Goal: Information Seeking & Learning: Learn about a topic

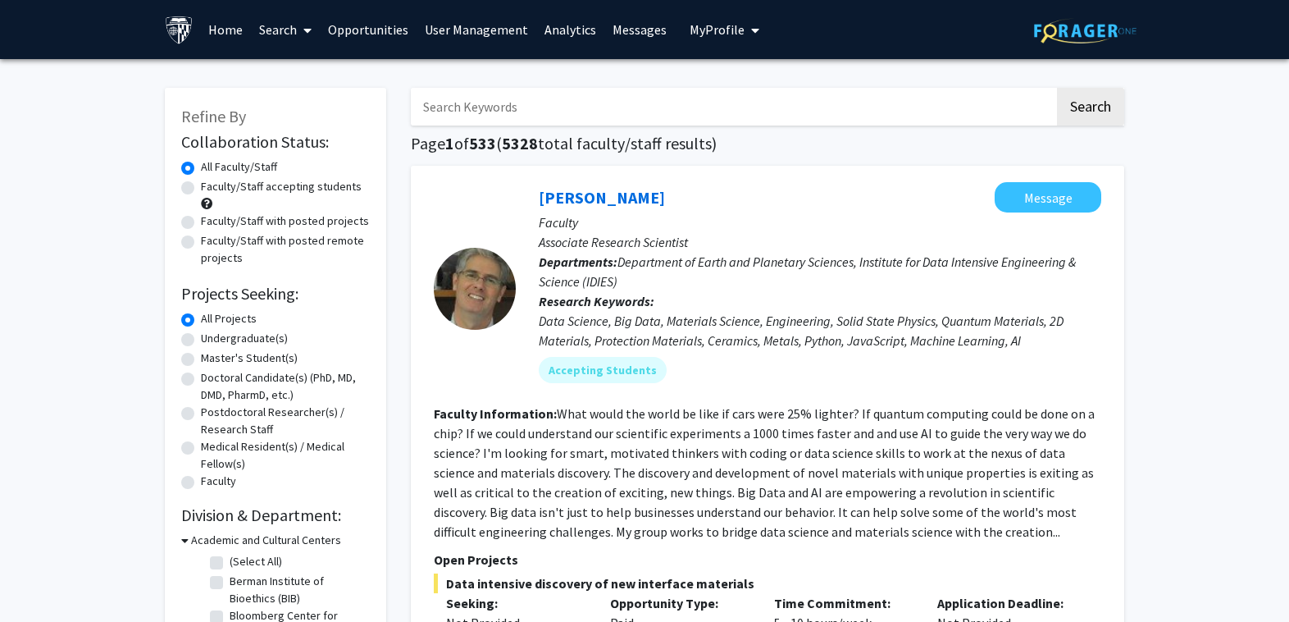
drag, startPoint x: 0, startPoint y: 0, endPoint x: 621, endPoint y: 110, distance: 630.4
click at [621, 110] on input "Search Keywords" at bounding box center [733, 107] width 644 height 38
type input "traumatic brain injury"
click at [1057, 88] on button "Search" at bounding box center [1090, 107] width 67 height 38
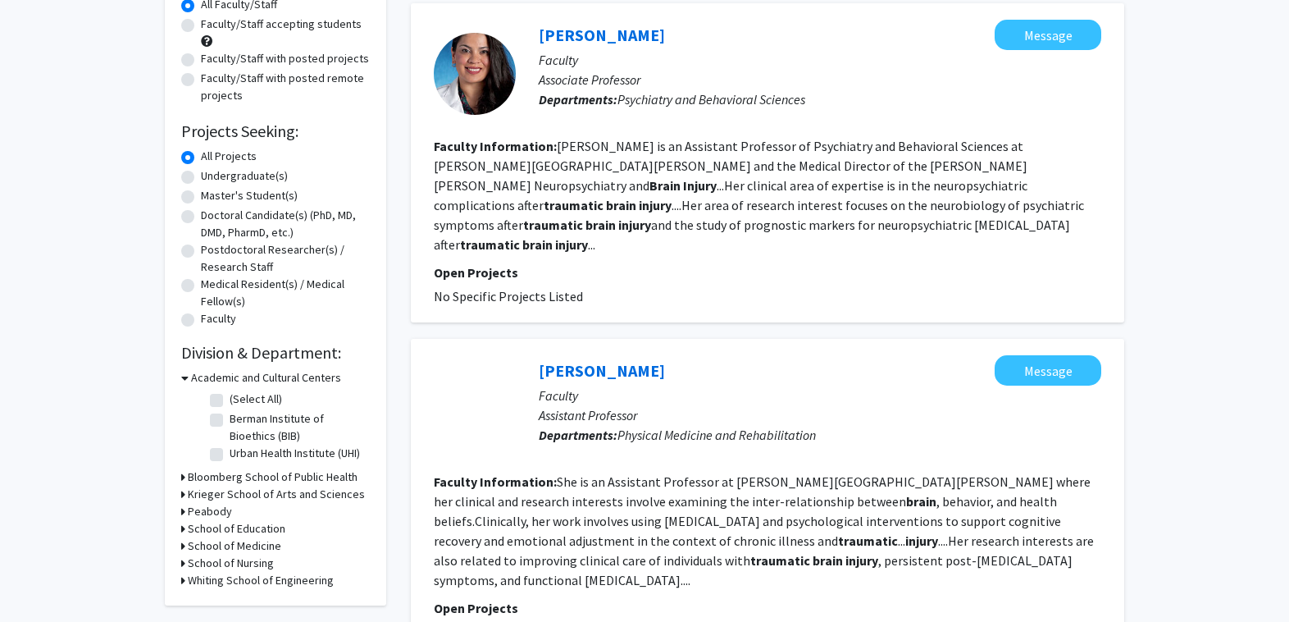
scroll to position [164, 0]
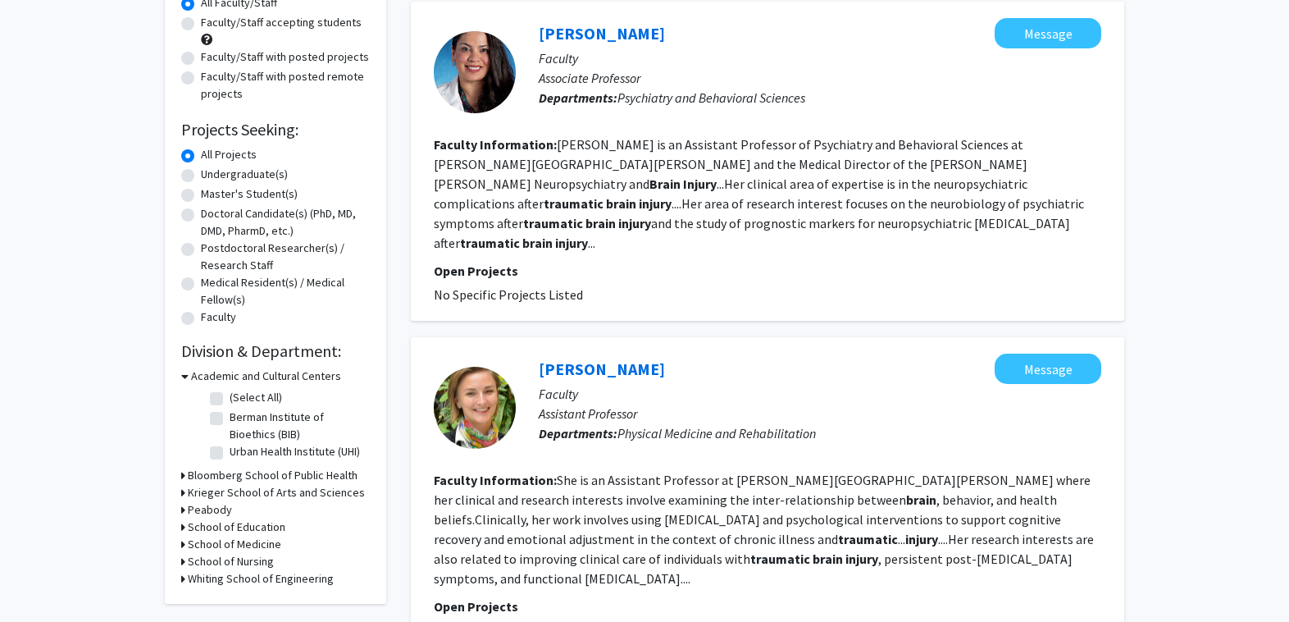
click at [585, 358] on link "Eva Keatley" at bounding box center [602, 368] width 126 height 21
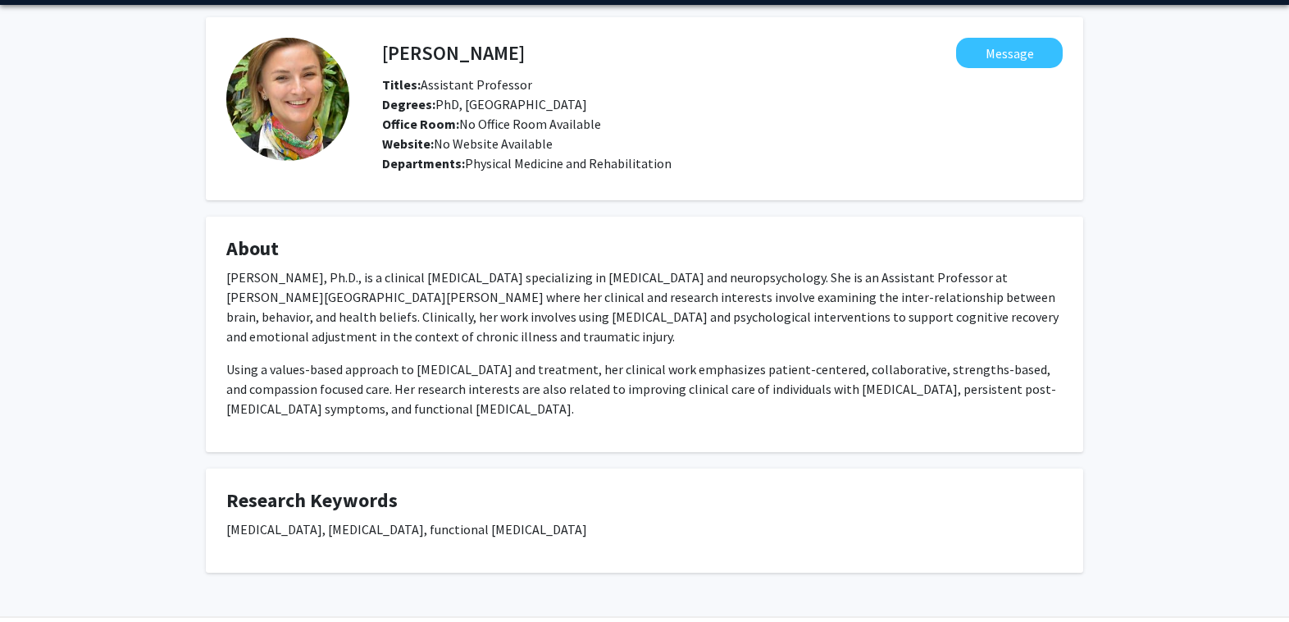
scroll to position [82, 0]
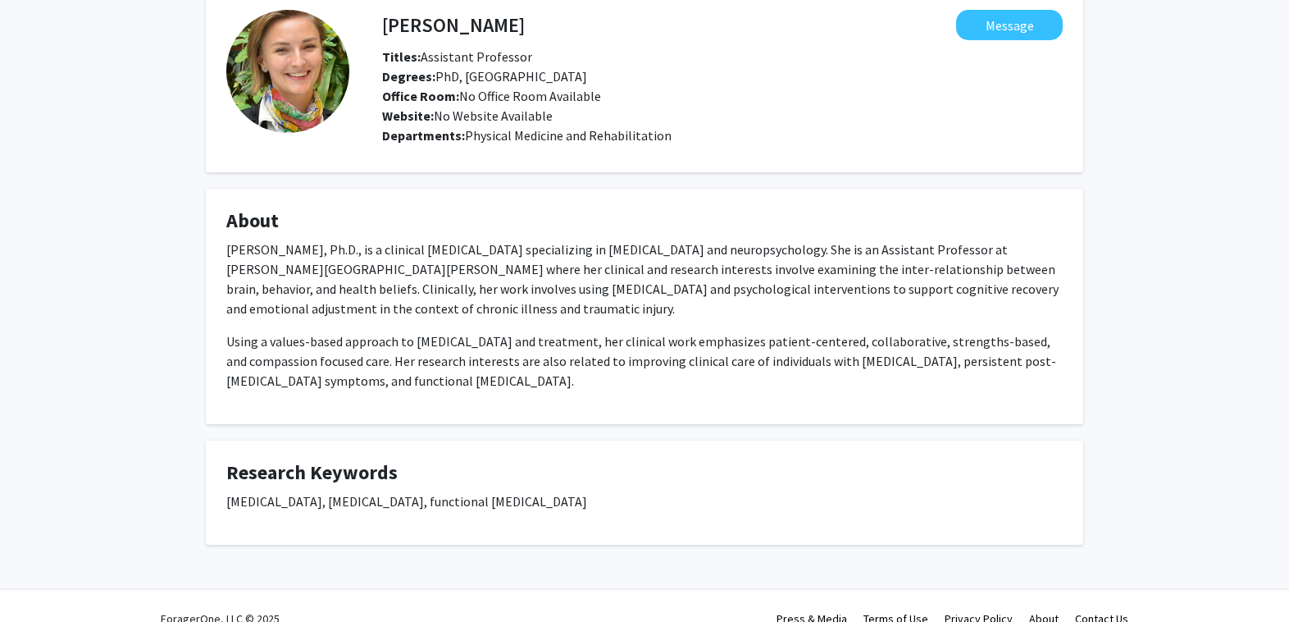
drag, startPoint x: 610, startPoint y: 502, endPoint x: 218, endPoint y: 499, distance: 392.0
click at [218, 499] on fg-card "Research Keywords traumatic brain injury, concussion, functional neurological d…" at bounding box center [644, 492] width 877 height 104
copy p "traumatic brain injury, concussion, functional neurological disorder"
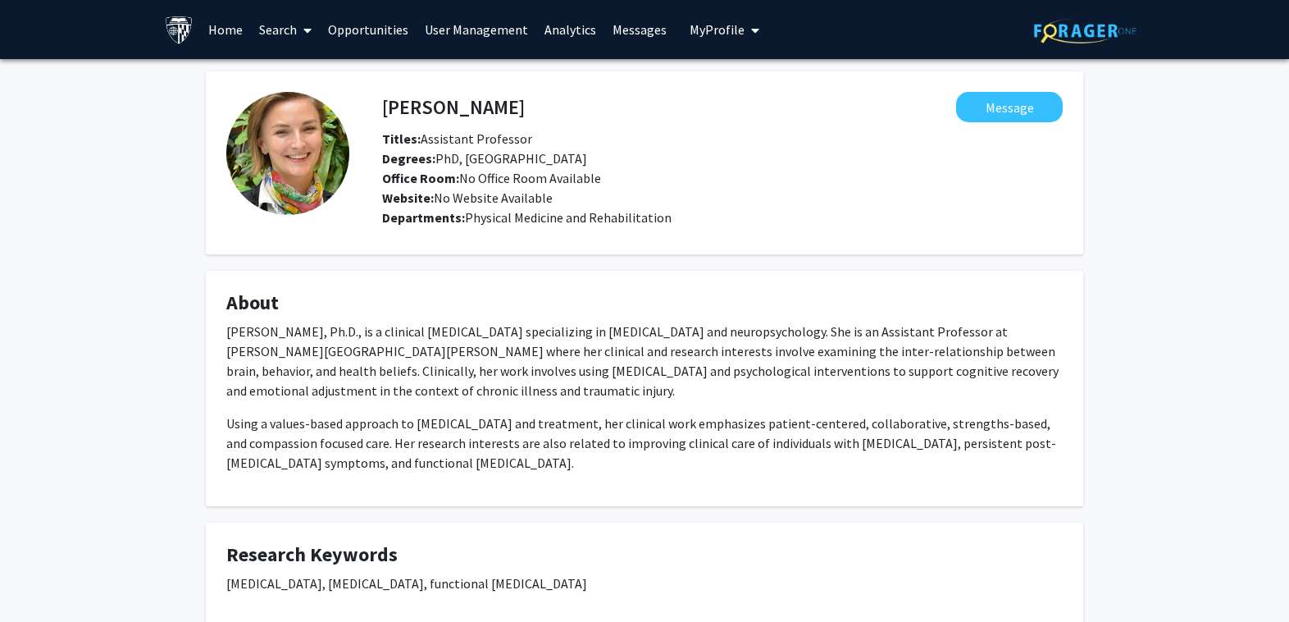
drag, startPoint x: 373, startPoint y: 80, endPoint x: 490, endPoint y: 98, distance: 117.7
click at [490, 98] on fg-card "Eva Keatley Message Titles: Assistant Professor Degrees: PhD, University of Win…" at bounding box center [644, 162] width 877 height 183
drag, startPoint x: 397, startPoint y: 108, endPoint x: 481, endPoint y: 103, distance: 84.6
click at [481, 103] on div "Eva Keatley Message" at bounding box center [722, 107] width 705 height 30
copy h4 "Eva Keatley"
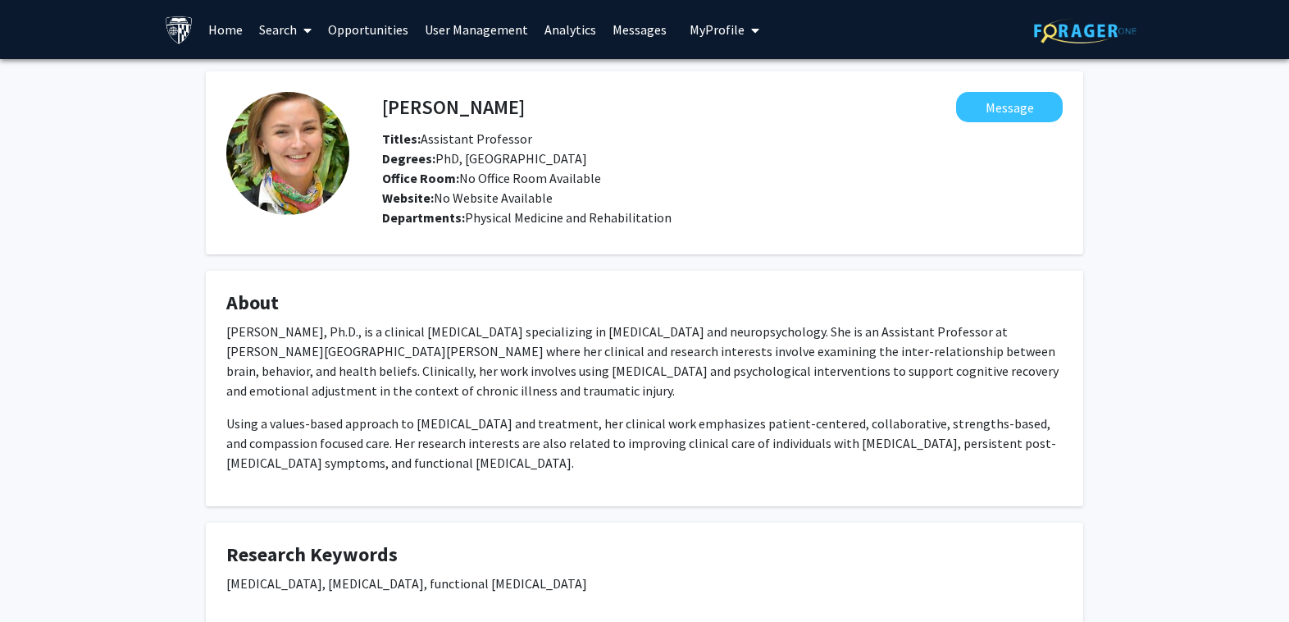
click at [291, 34] on link "Search" at bounding box center [285, 29] width 69 height 57
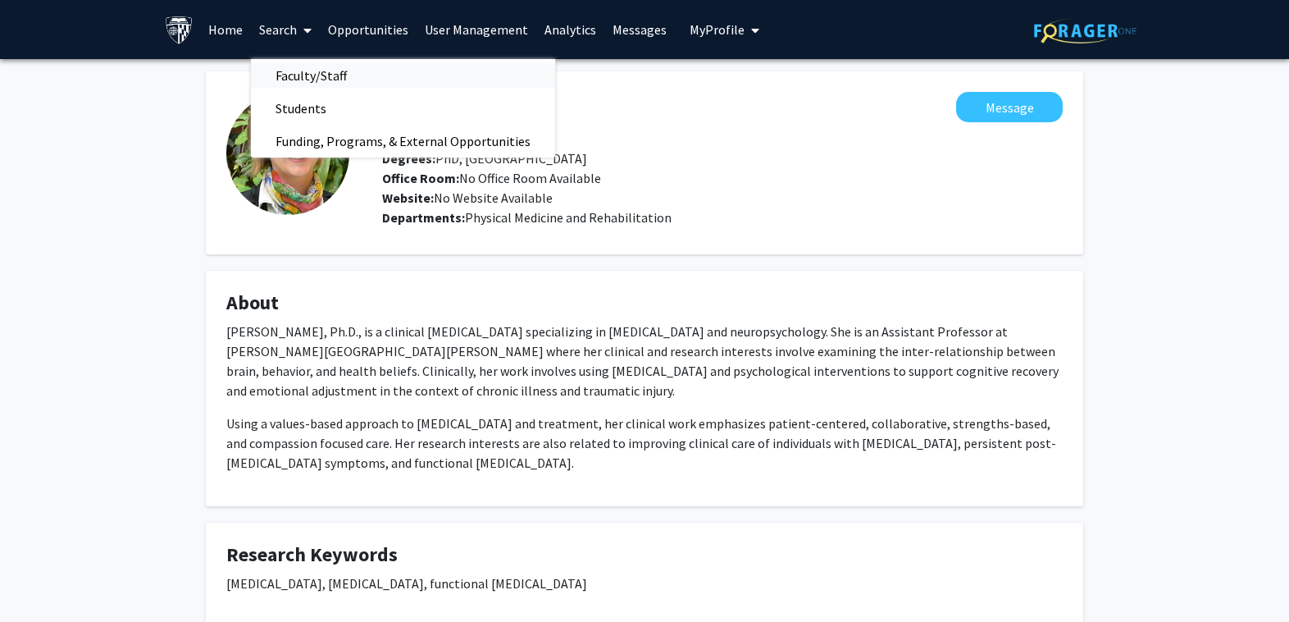
click at [324, 75] on span "Faculty/Staff" at bounding box center [311, 75] width 121 height 33
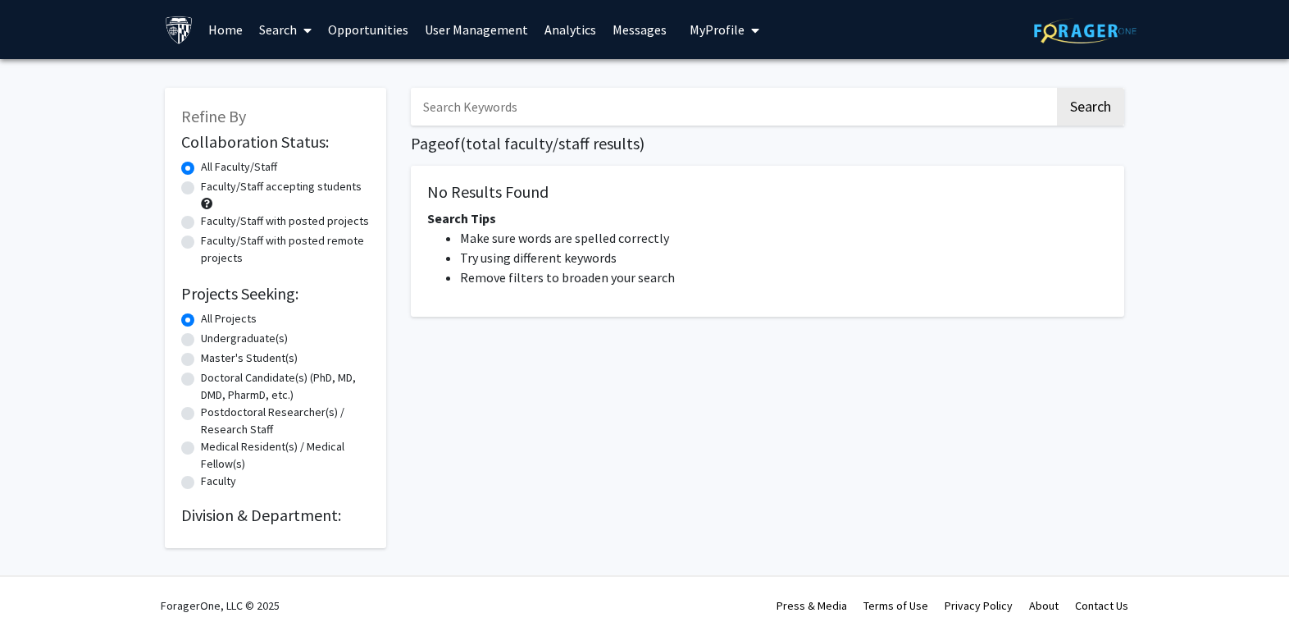
click at [544, 104] on input "Search Keywords" at bounding box center [733, 107] width 644 height 38
paste input "[MEDICAL_DATA]"
type input "[MEDICAL_DATA]"
click at [1092, 98] on button "Search" at bounding box center [1090, 107] width 67 height 38
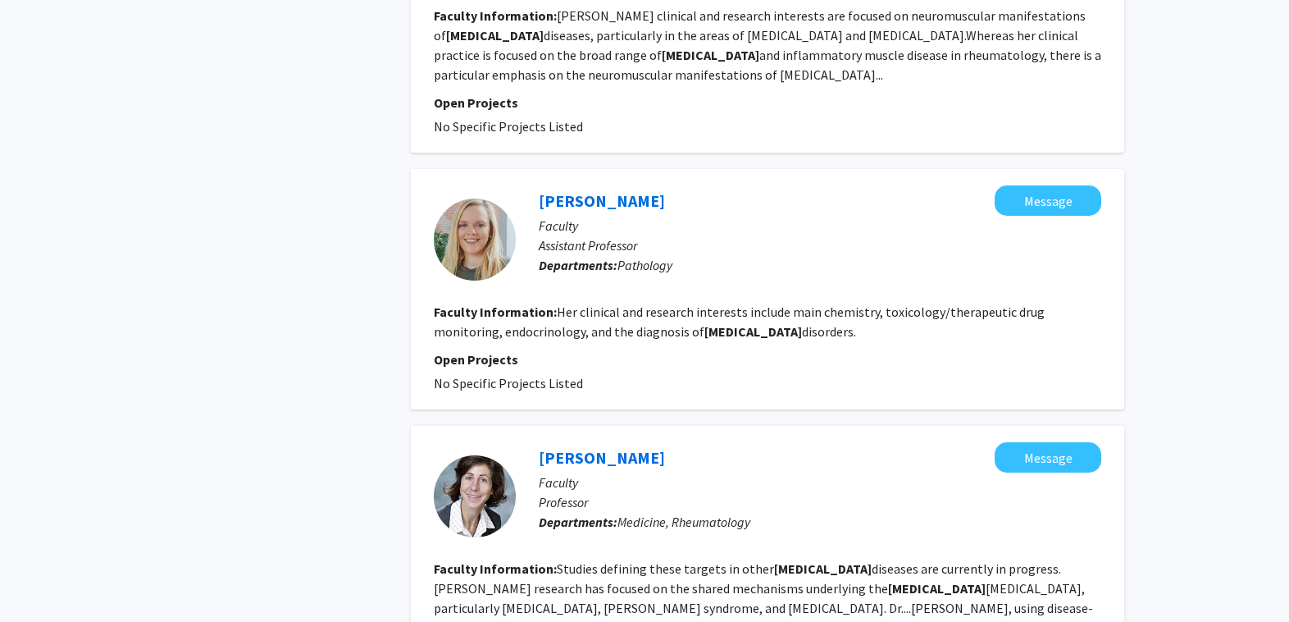
scroll to position [1722, 0]
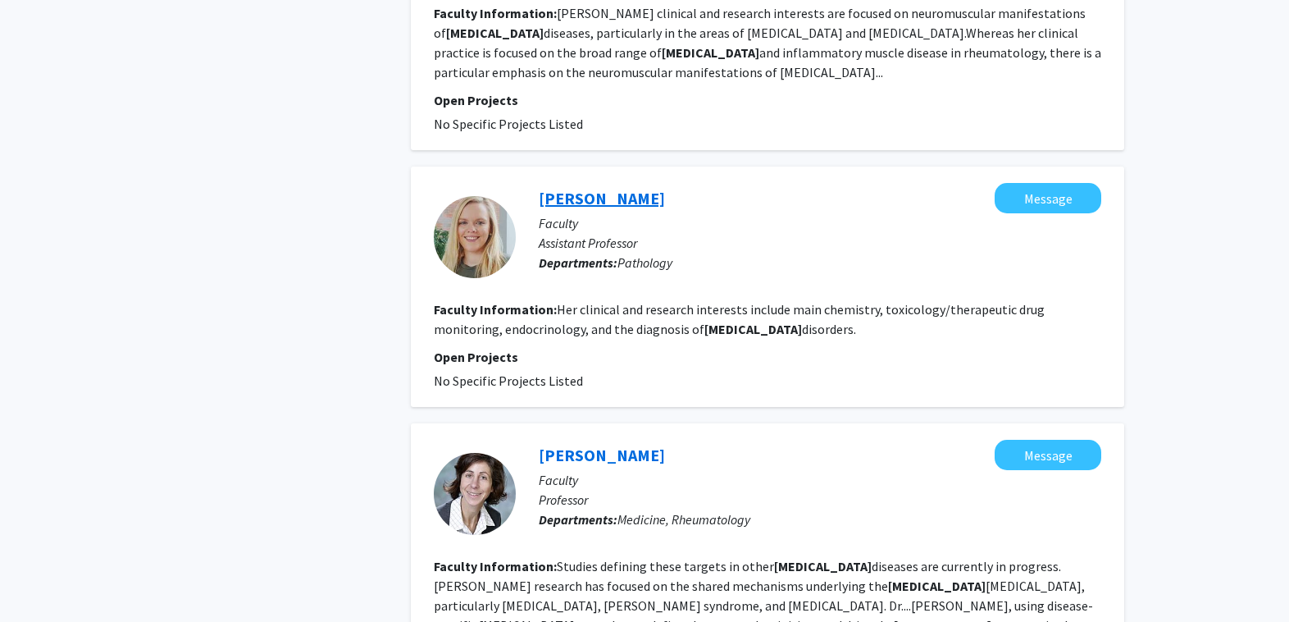
click at [604, 188] on link "[PERSON_NAME]" at bounding box center [602, 198] width 126 height 21
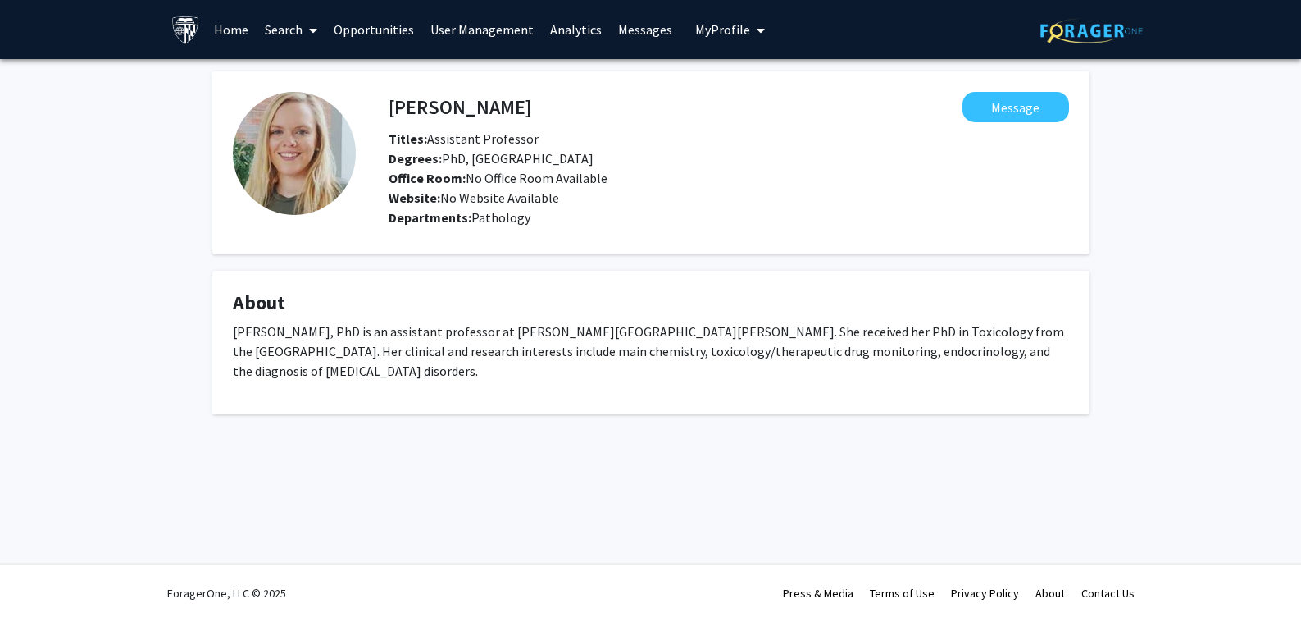
drag, startPoint x: 536, startPoint y: 349, endPoint x: 355, endPoint y: 371, distance: 181.8
click at [355, 371] on p "[PERSON_NAME], PhD is an assistant professor at [PERSON_NAME][GEOGRAPHIC_DATA][…" at bounding box center [651, 350] width 836 height 59
copy p "chemistry, toxicology/therapeutic drug monitoring, endocrinology, and the diagn…"
click at [269, 27] on link "Search" at bounding box center [291, 29] width 69 height 57
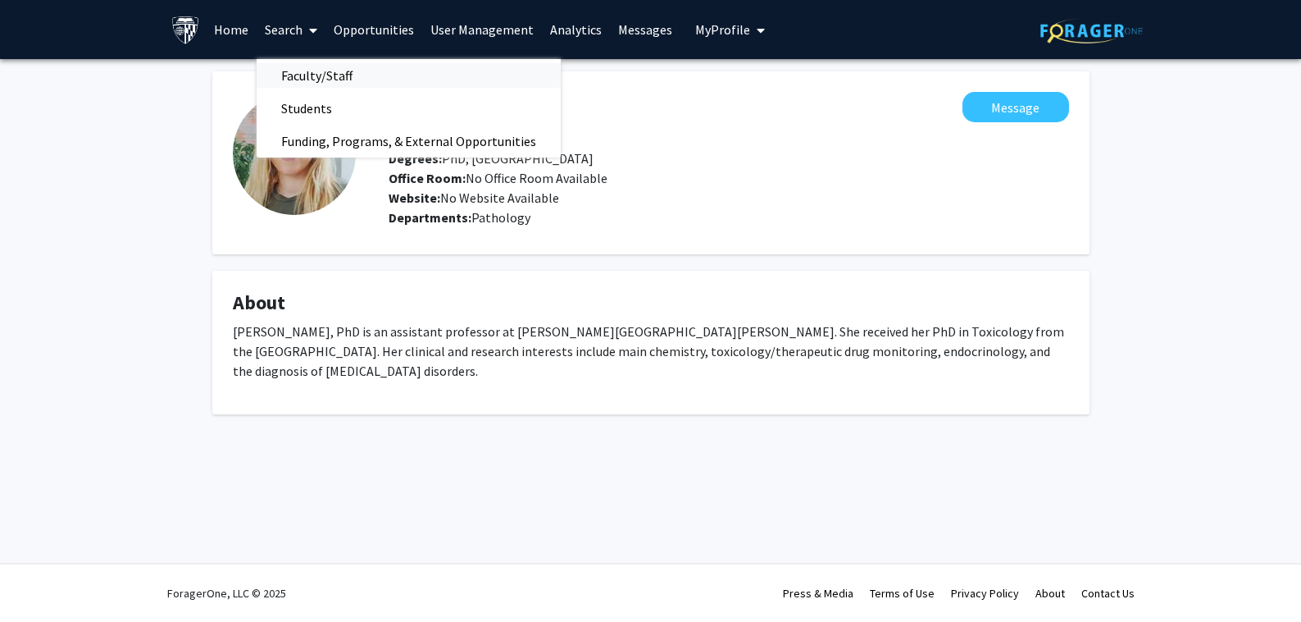
click at [303, 73] on span "Faculty/Staff" at bounding box center [317, 75] width 121 height 33
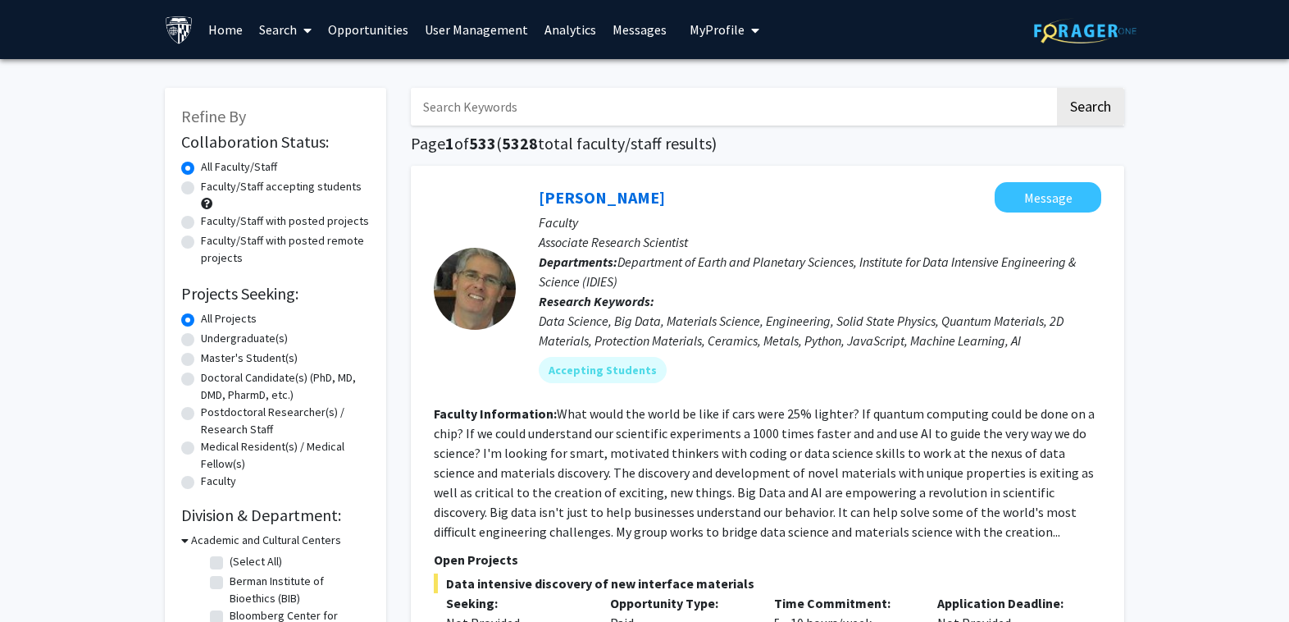
click at [528, 111] on input "Search Keywords" at bounding box center [733, 107] width 644 height 38
paste input "[PERSON_NAME]"
type input "[PERSON_NAME]"
click at [1078, 107] on button "Search" at bounding box center [1090, 107] width 67 height 38
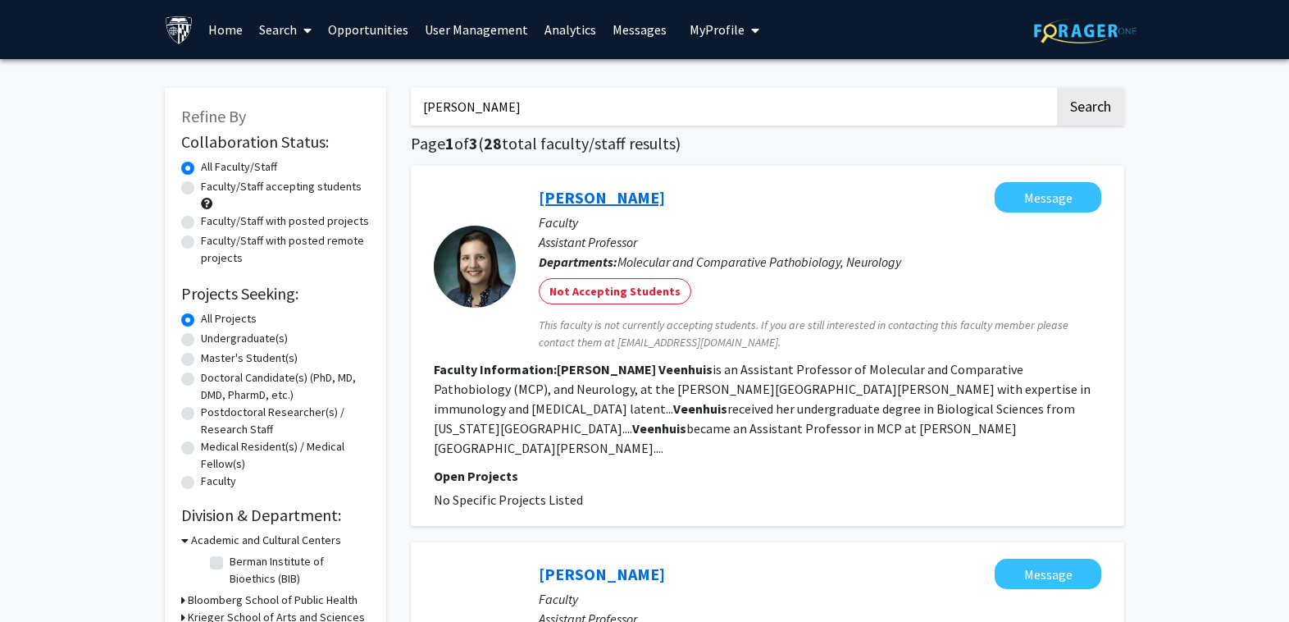
click at [646, 198] on link "[PERSON_NAME]" at bounding box center [602, 197] width 126 height 21
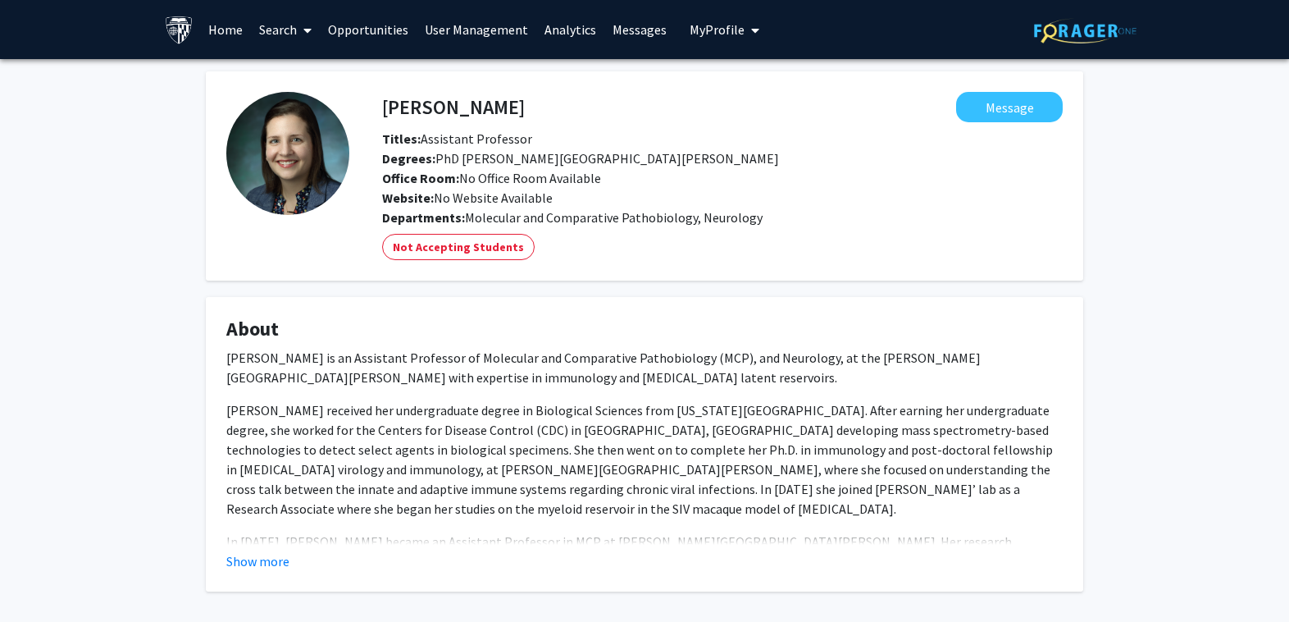
scroll to position [72, 0]
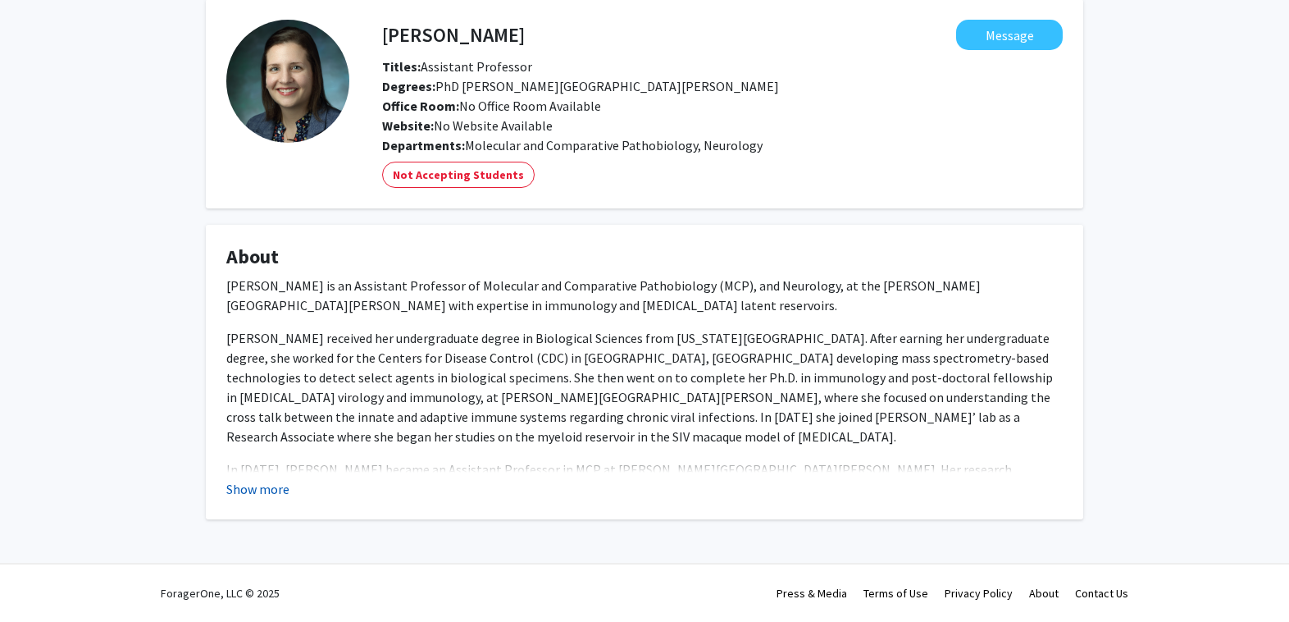
click at [266, 485] on button "Show more" at bounding box center [257, 489] width 63 height 20
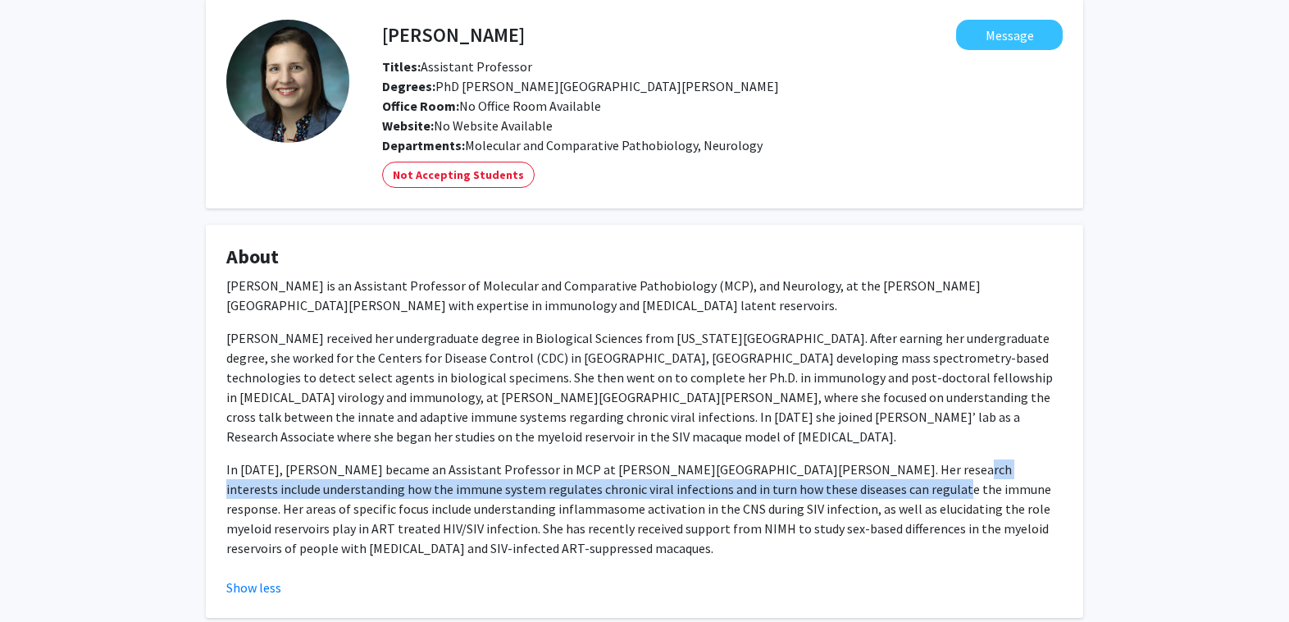
drag, startPoint x: 875, startPoint y: 471, endPoint x: 811, endPoint y: 483, distance: 65.1
click at [811, 483] on p "In [DATE], [PERSON_NAME] became an Assistant Professor in MCP at [PERSON_NAME][…" at bounding box center [644, 508] width 836 height 98
copy p "understanding how the immune system regulates chronic viral infections and in t…"
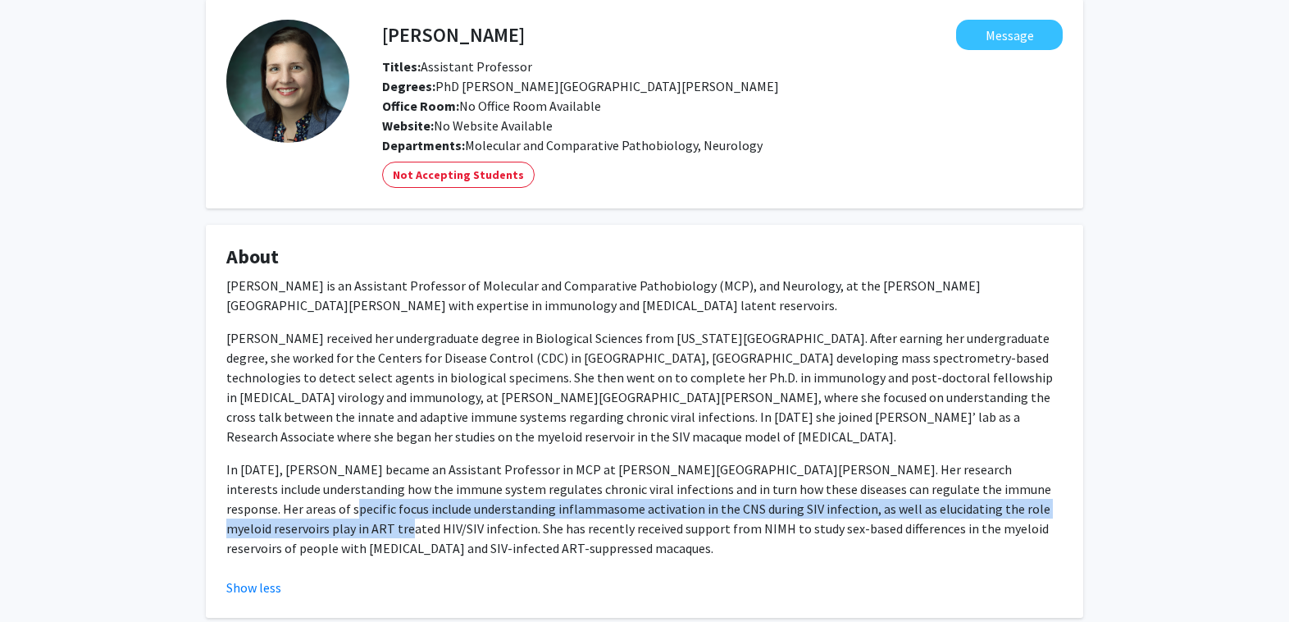
drag, startPoint x: 226, startPoint y: 509, endPoint x: 274, endPoint y: 524, distance: 49.8
click at [274, 524] on p "In [DATE], [PERSON_NAME] became an Assistant Professor in MCP at [PERSON_NAME][…" at bounding box center [644, 508] width 836 height 98
copy p "understanding inflammasome activation in the CNS during SIV infection, as well …"
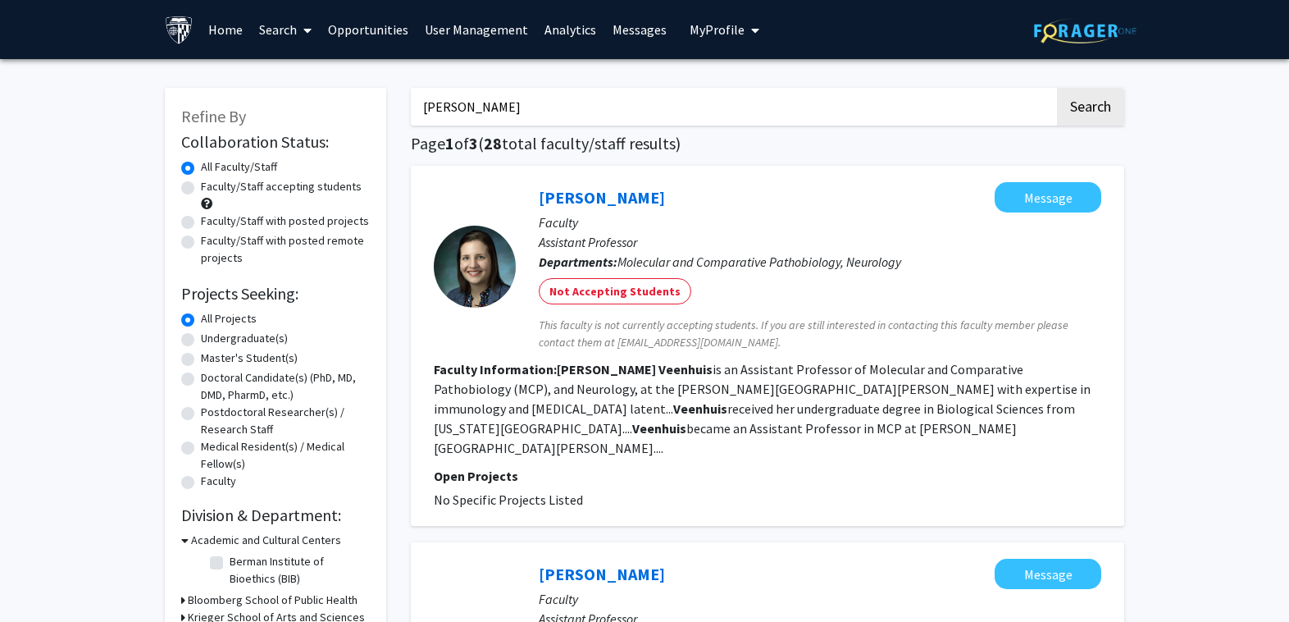
drag, startPoint x: 558, startPoint y: 107, endPoint x: 239, endPoint y: 82, distance: 320.0
type input "alzheimer"
click at [1057, 88] on button "Search" at bounding box center [1090, 107] width 67 height 38
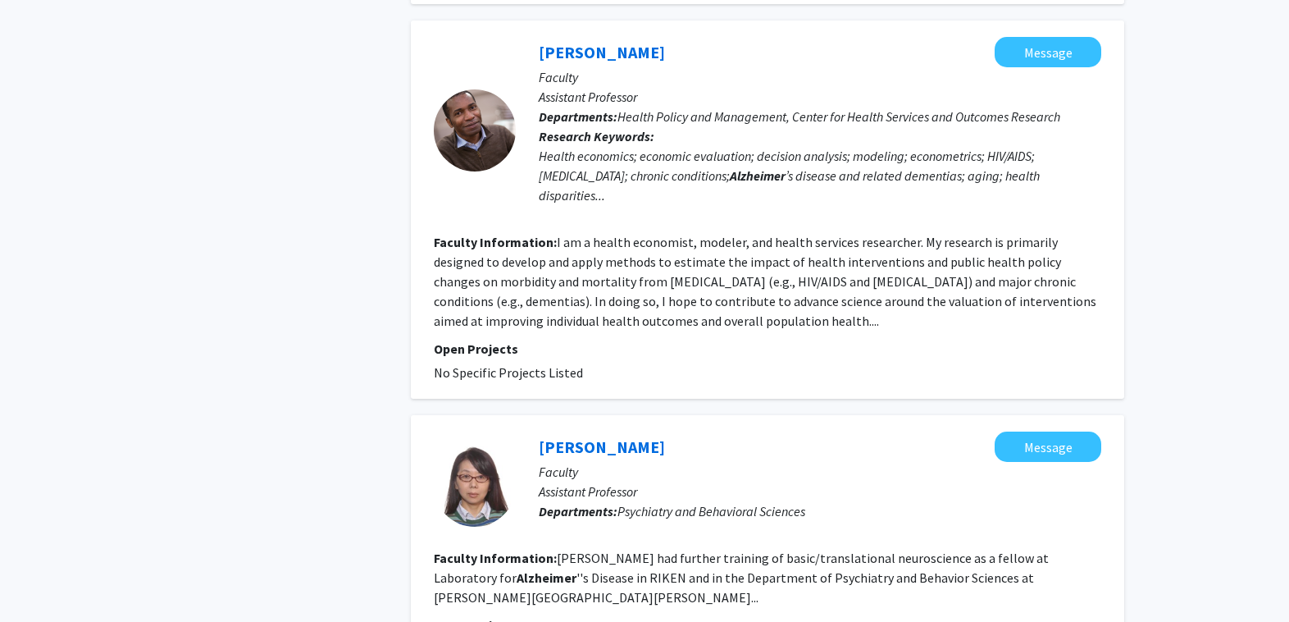
scroll to position [902, 0]
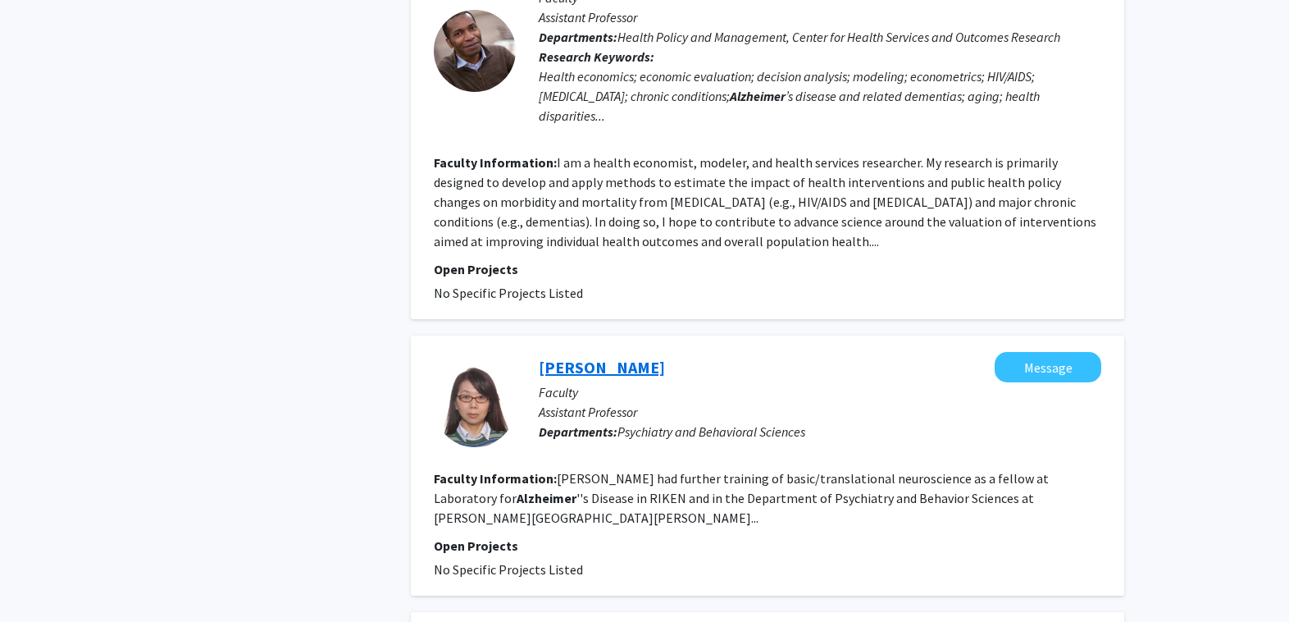
click at [609, 377] on link "[PERSON_NAME]" at bounding box center [602, 367] width 126 height 21
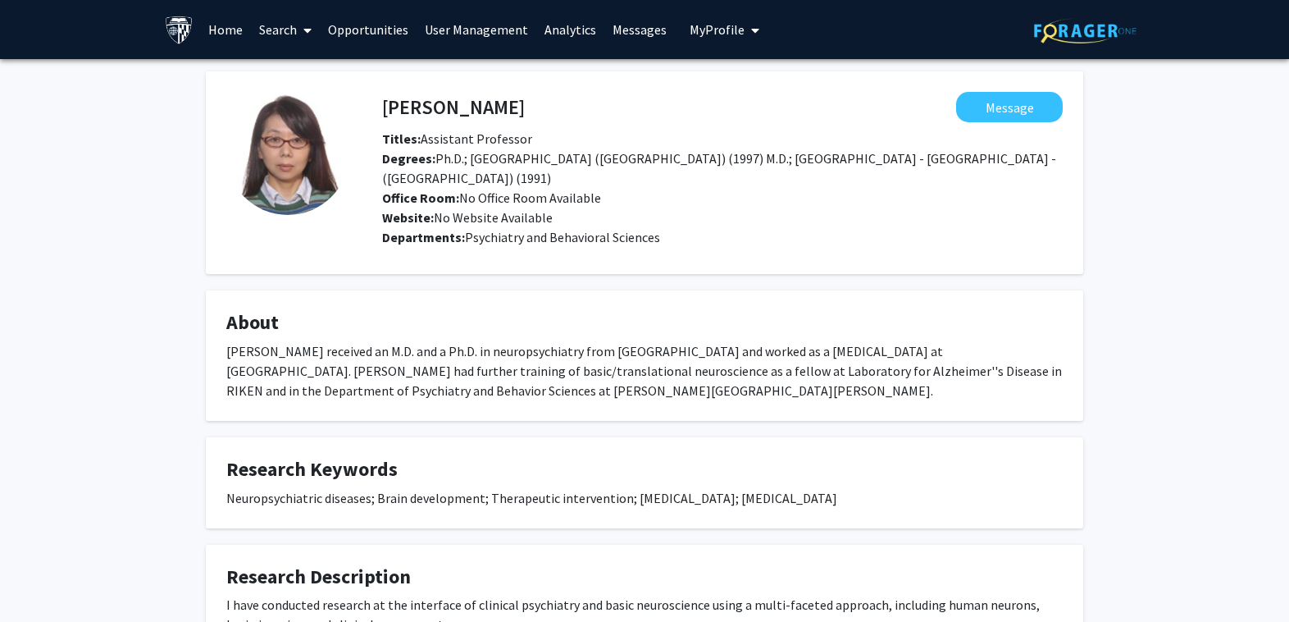
click at [859, 110] on fg-popover "Message" at bounding box center [794, 107] width 538 height 30
drag, startPoint x: 806, startPoint y: 496, endPoint x: 225, endPoint y: 497, distance: 581.4
click at [225, 497] on fg-card "Research Keywords Neuropsychiatric diseases; Brain development; Therapeutic int…" at bounding box center [644, 482] width 877 height 91
copy div "Neuropsychiatric diseases; Brain development; Therapeutic intervention; [MEDICA…"
drag, startPoint x: 504, startPoint y: 100, endPoint x: 384, endPoint y: 113, distance: 120.4
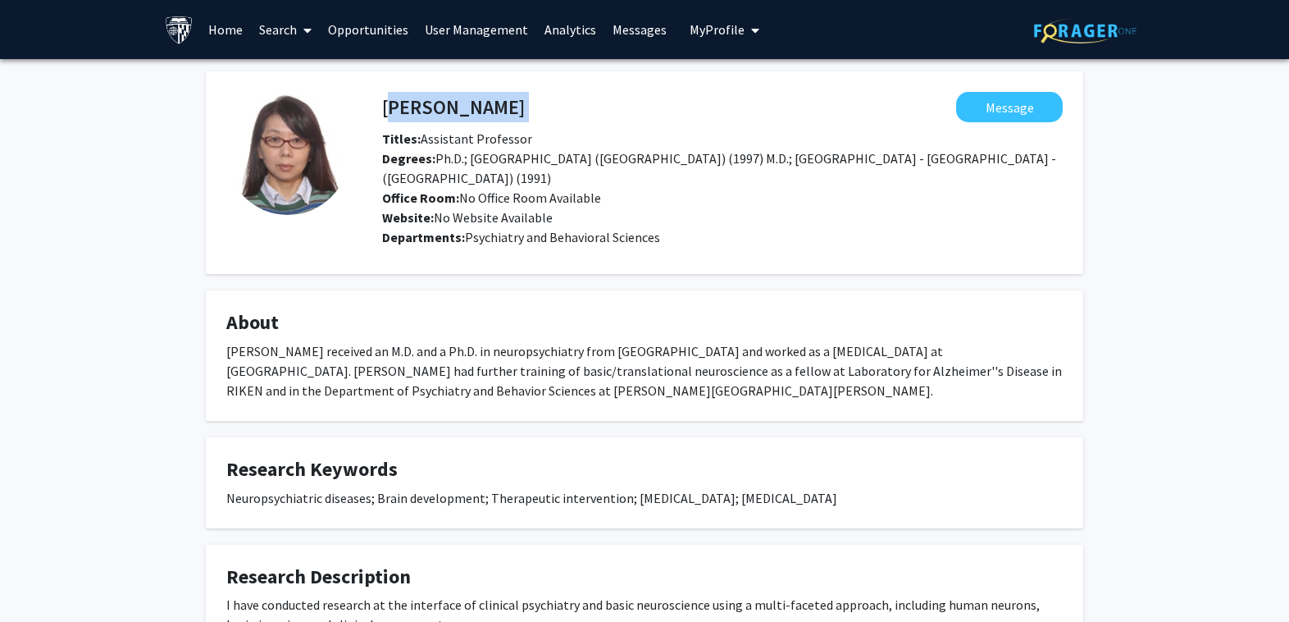
click at [384, 113] on div "[PERSON_NAME] Message" at bounding box center [722, 107] width 705 height 30
copy h4 "[PERSON_NAME]"
click at [268, 31] on link "Search" at bounding box center [285, 29] width 69 height 57
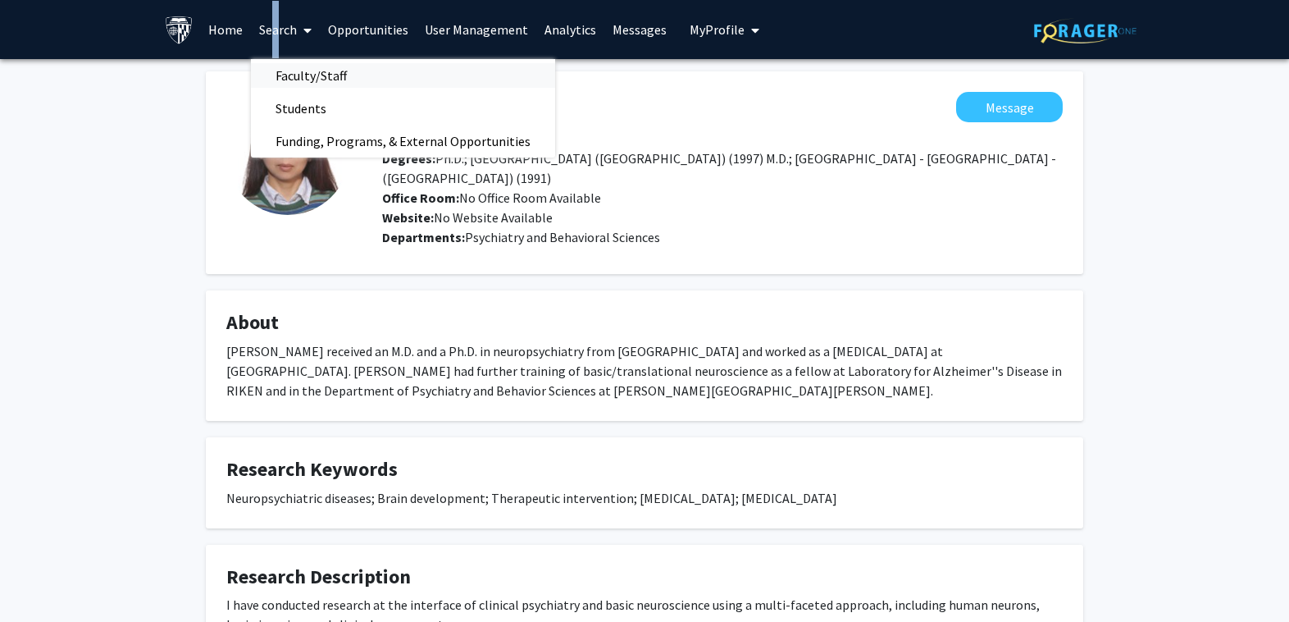
click at [290, 76] on span "Faculty/Staff" at bounding box center [311, 75] width 121 height 33
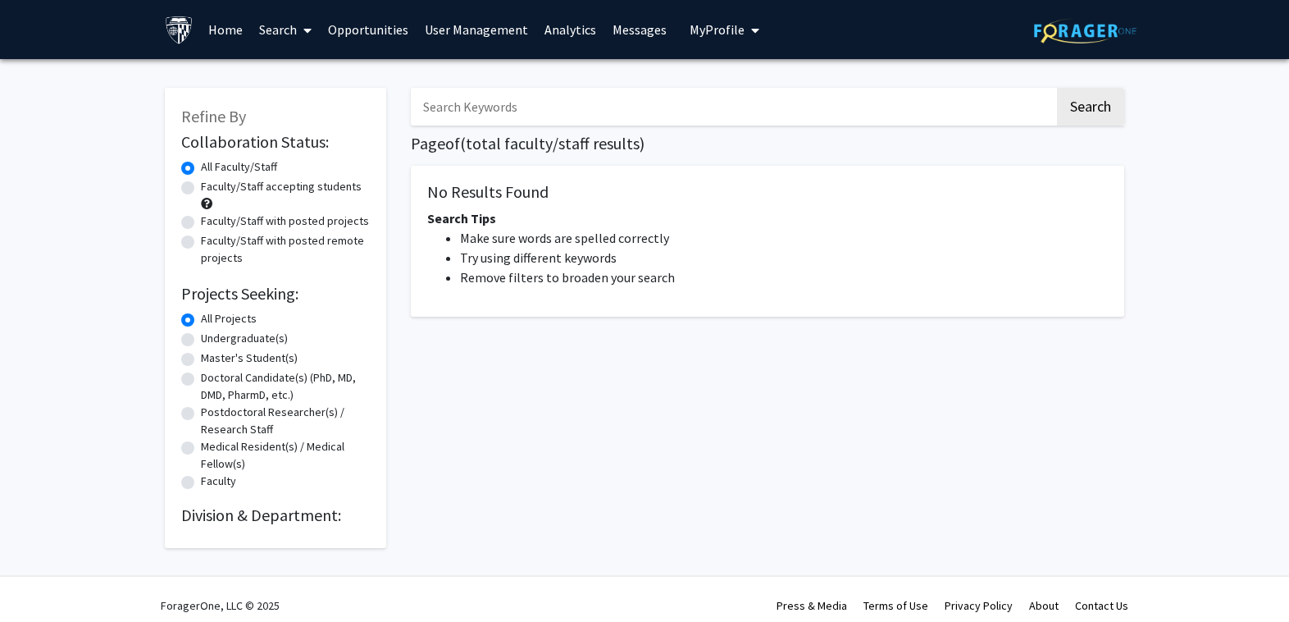
click at [492, 105] on input "Search Keywords" at bounding box center [733, 107] width 644 height 38
type input "[PERSON_NAME]"
click at [1057, 88] on button "Search" at bounding box center [1090, 107] width 67 height 38
click at [268, 34] on link "Search" at bounding box center [285, 29] width 69 height 57
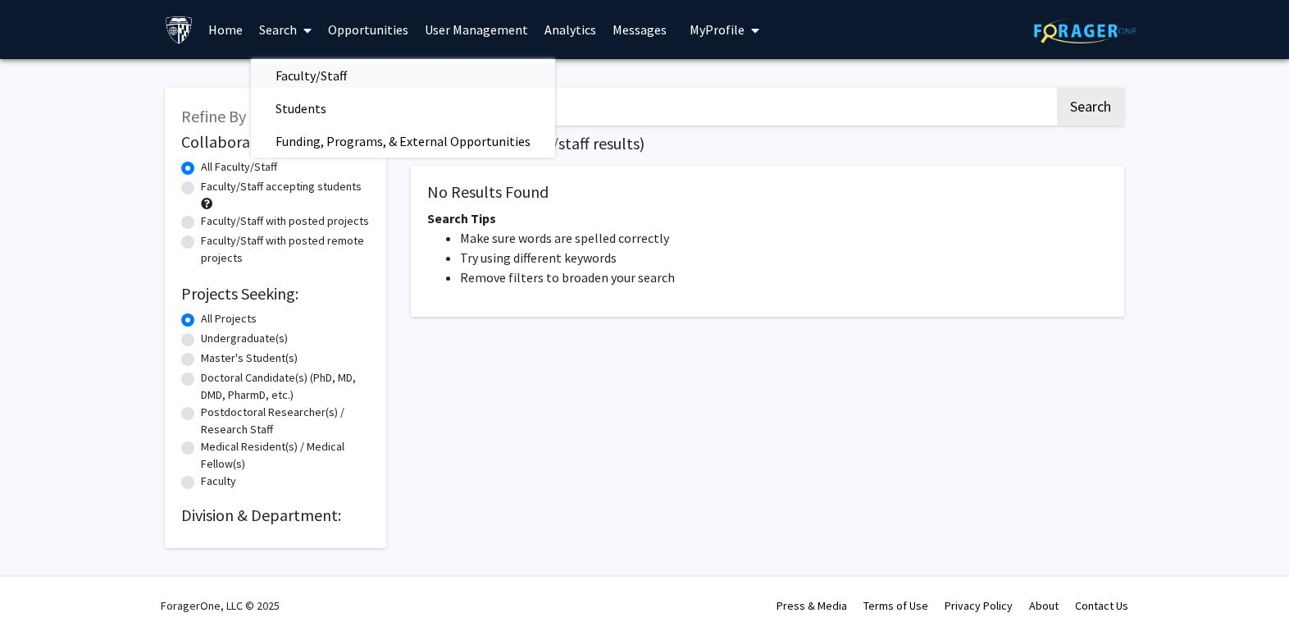
click at [280, 69] on span "Faculty/Staff" at bounding box center [311, 75] width 121 height 33
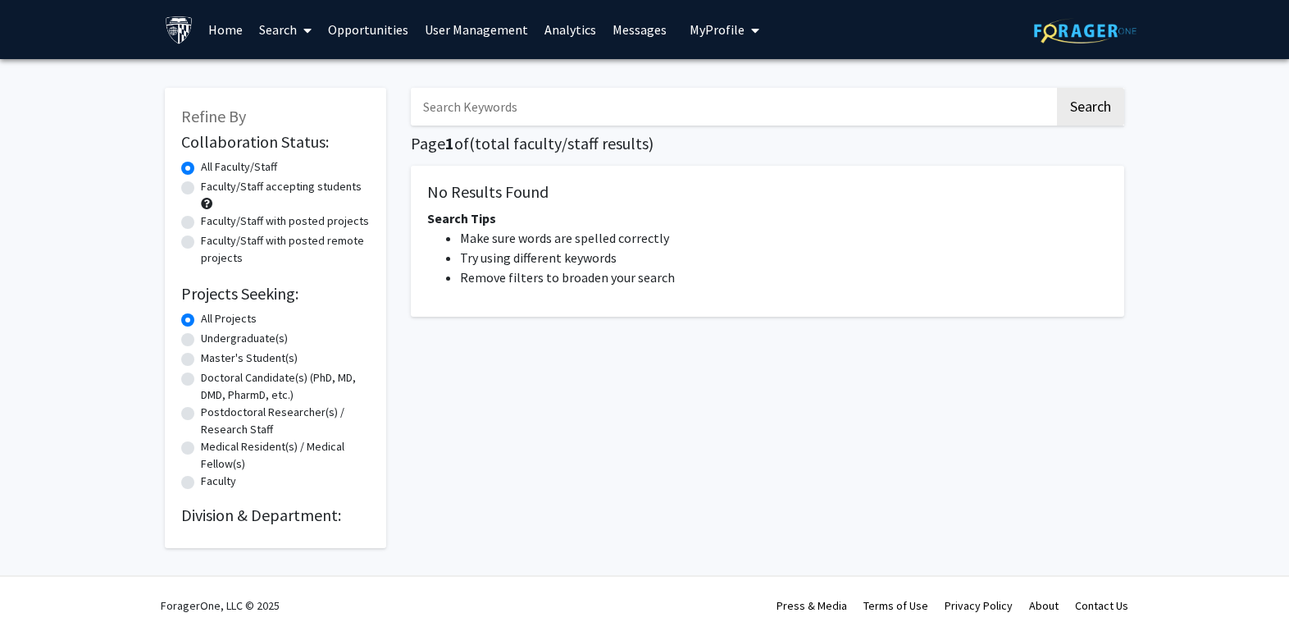
click at [520, 101] on input "Search Keywords" at bounding box center [733, 107] width 644 height 38
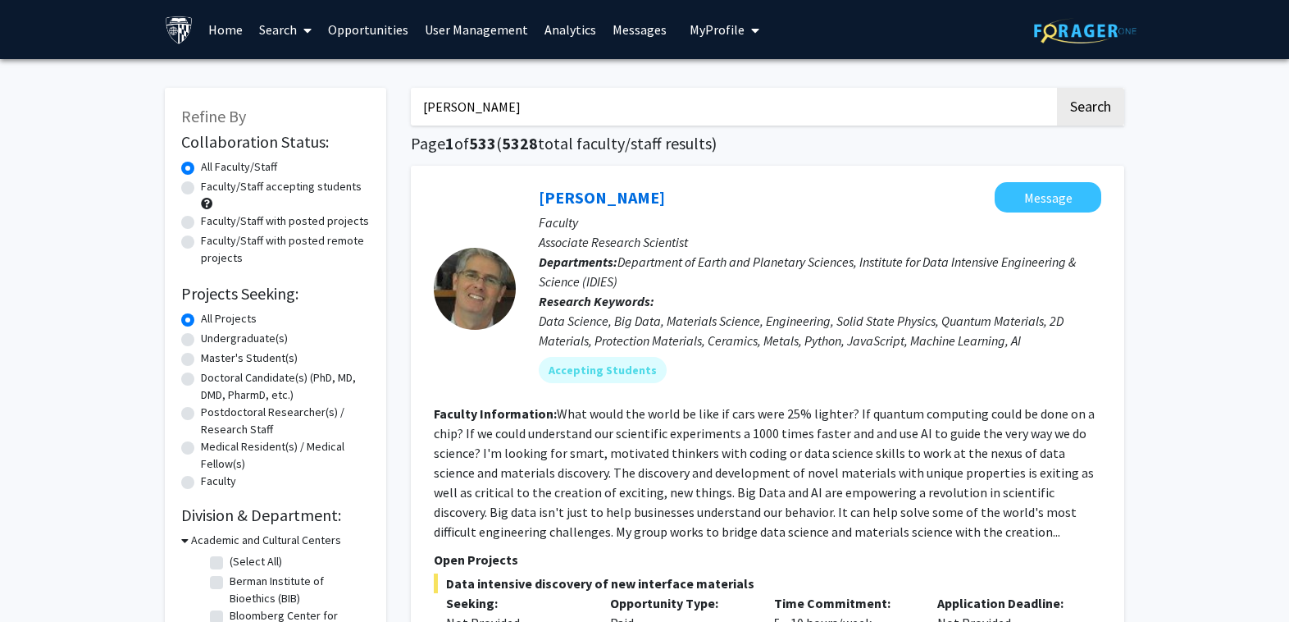
type input "[PERSON_NAME]"
click at [1057, 88] on button "Search" at bounding box center [1090, 107] width 67 height 38
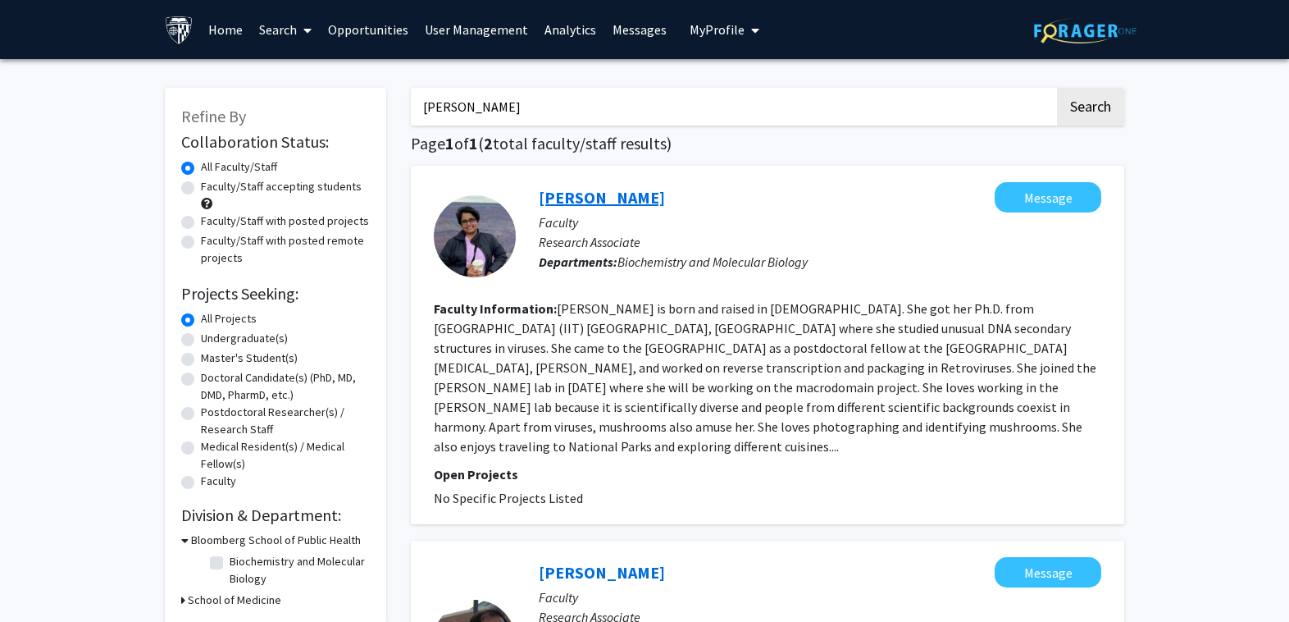
click at [604, 193] on link "Banhi Biswas" at bounding box center [602, 197] width 126 height 21
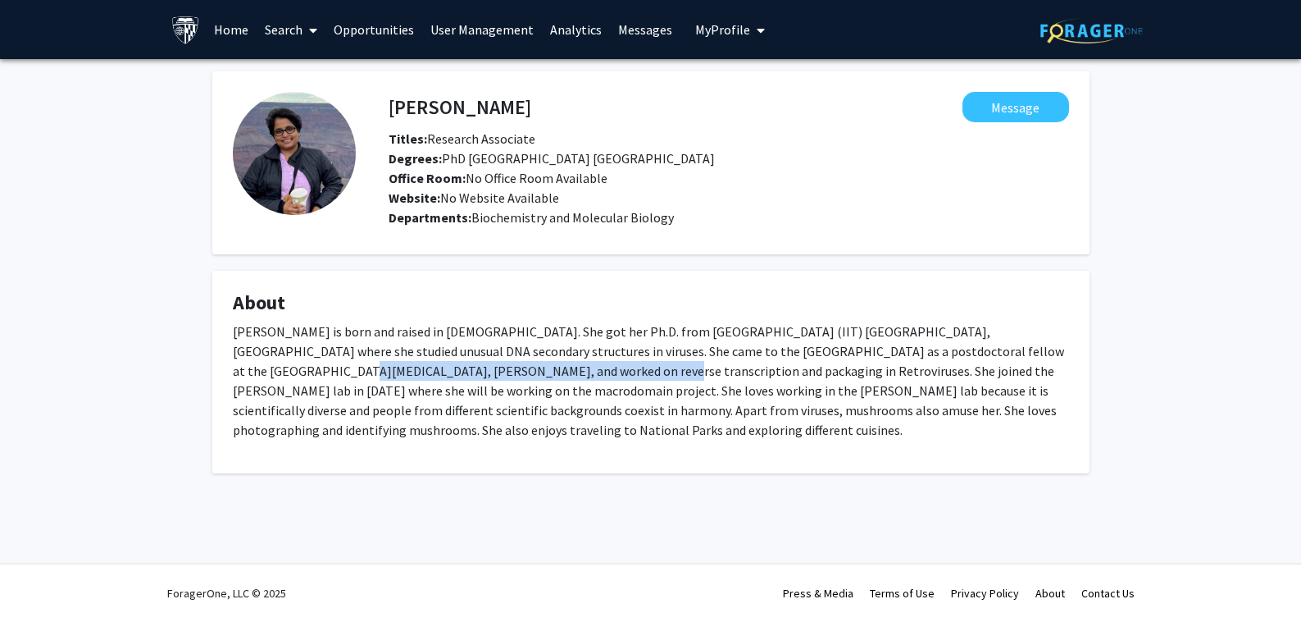
drag, startPoint x: 965, startPoint y: 349, endPoint x: 470, endPoint y: 372, distance: 495.9
click at [470, 372] on p "Banhi is born and raised in India. She got her Ph.D. from India Institute of Te…" at bounding box center [651, 380] width 836 height 118
copy p "reverse transcription and packaging in Retroviruses"
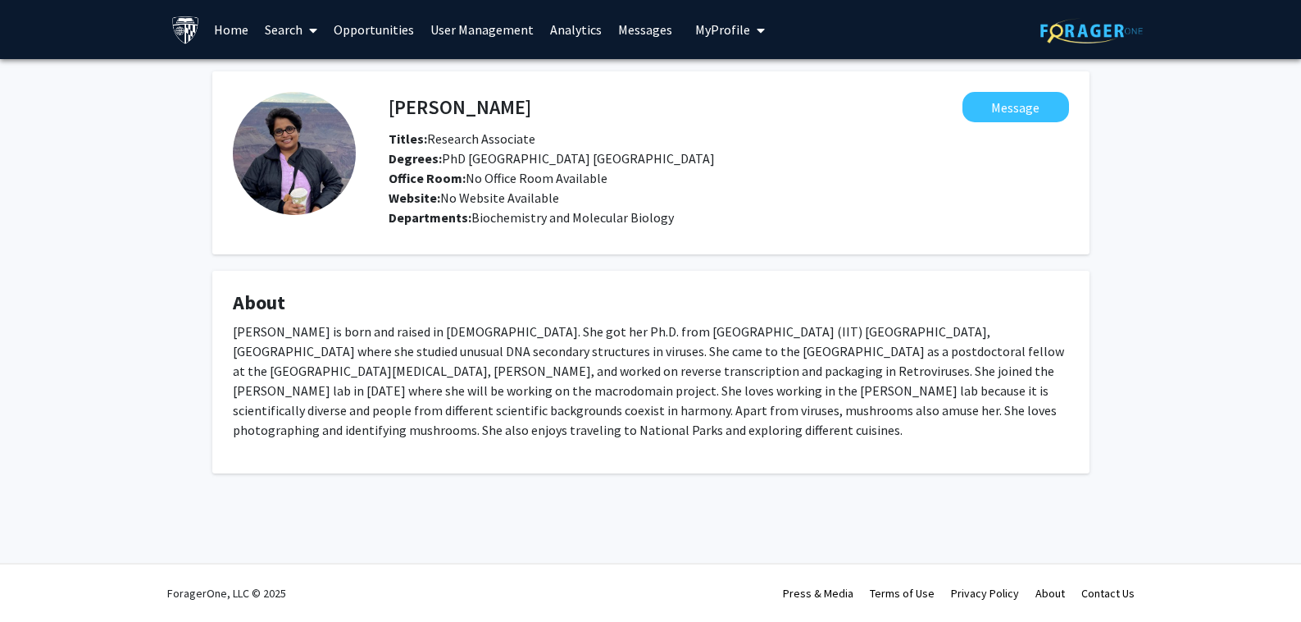
click at [297, 29] on link "Search" at bounding box center [291, 29] width 69 height 57
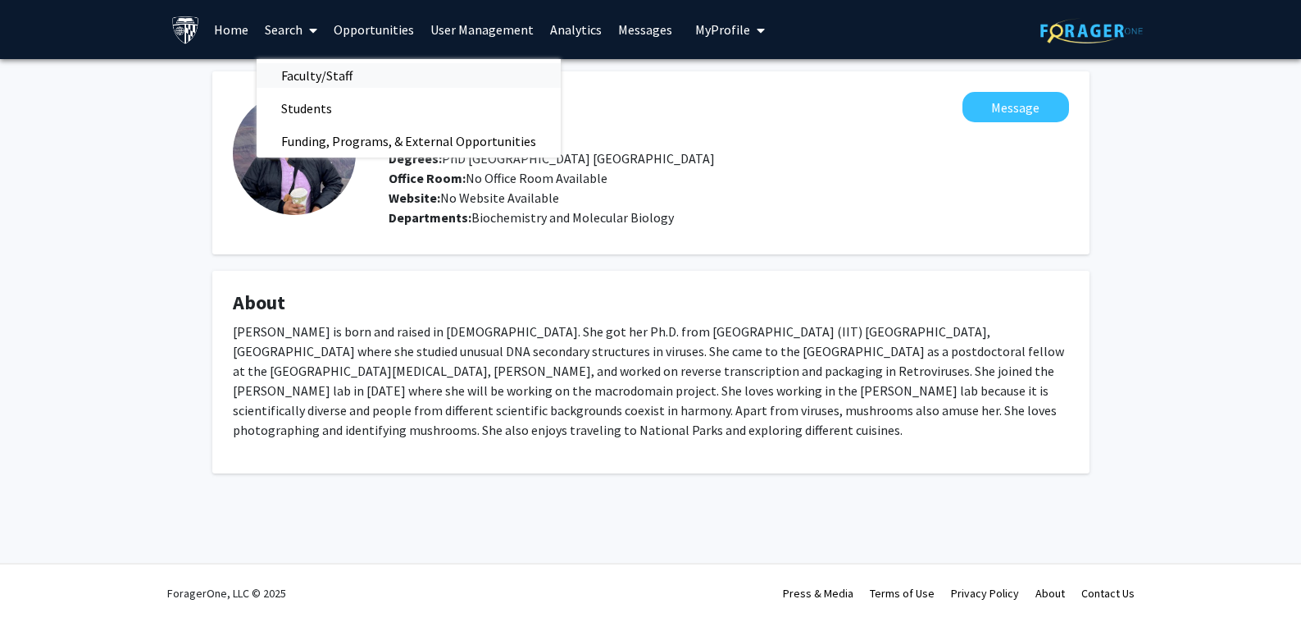
click at [302, 63] on span "Faculty/Staff" at bounding box center [317, 75] width 121 height 33
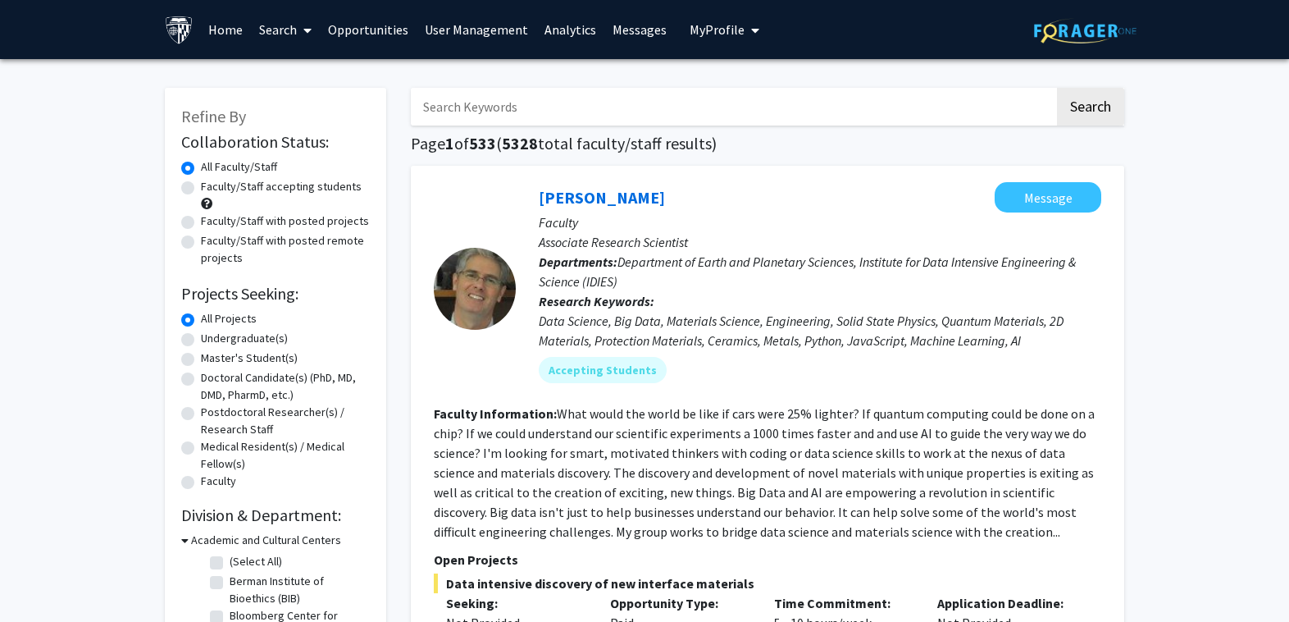
click at [521, 112] on input "Search Keywords" at bounding box center [733, 107] width 644 height 38
paste input "Polycystic"
type input "Polycystic"
click at [1078, 98] on button "Search" at bounding box center [1090, 107] width 67 height 38
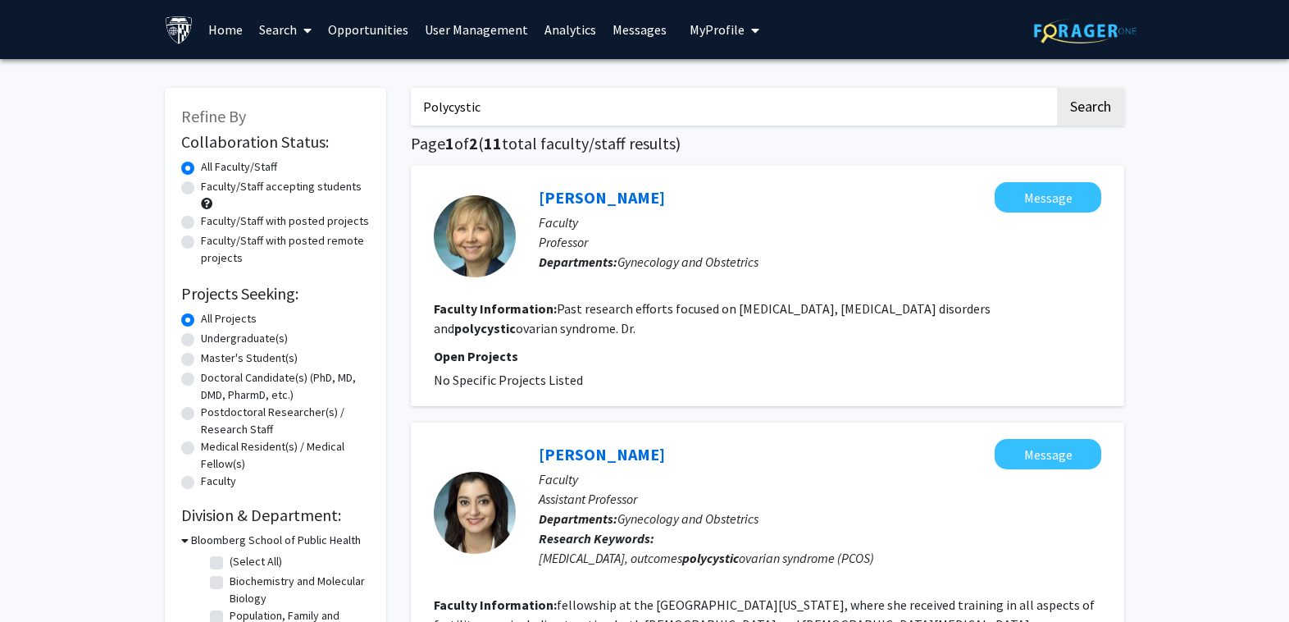
click at [849, 90] on input "Polycystic" at bounding box center [733, 107] width 644 height 38
drag, startPoint x: 540, startPoint y: 177, endPoint x: 634, endPoint y: 180, distance: 94.4
click at [634, 180] on div "Valerie Baker Message Faculty Professor Departments: Gynecology and Obstetrics …" at bounding box center [767, 286] width 713 height 240
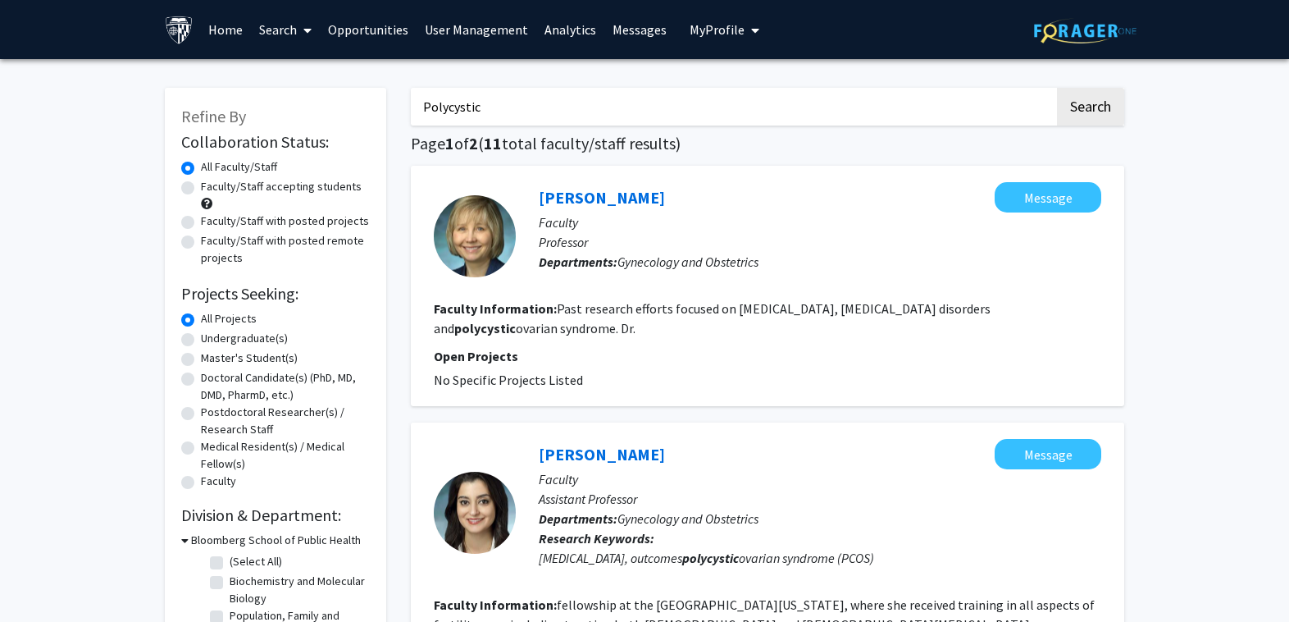
copy link "Valerie Baker"
click at [590, 190] on link "Valerie Baker" at bounding box center [602, 197] width 126 height 21
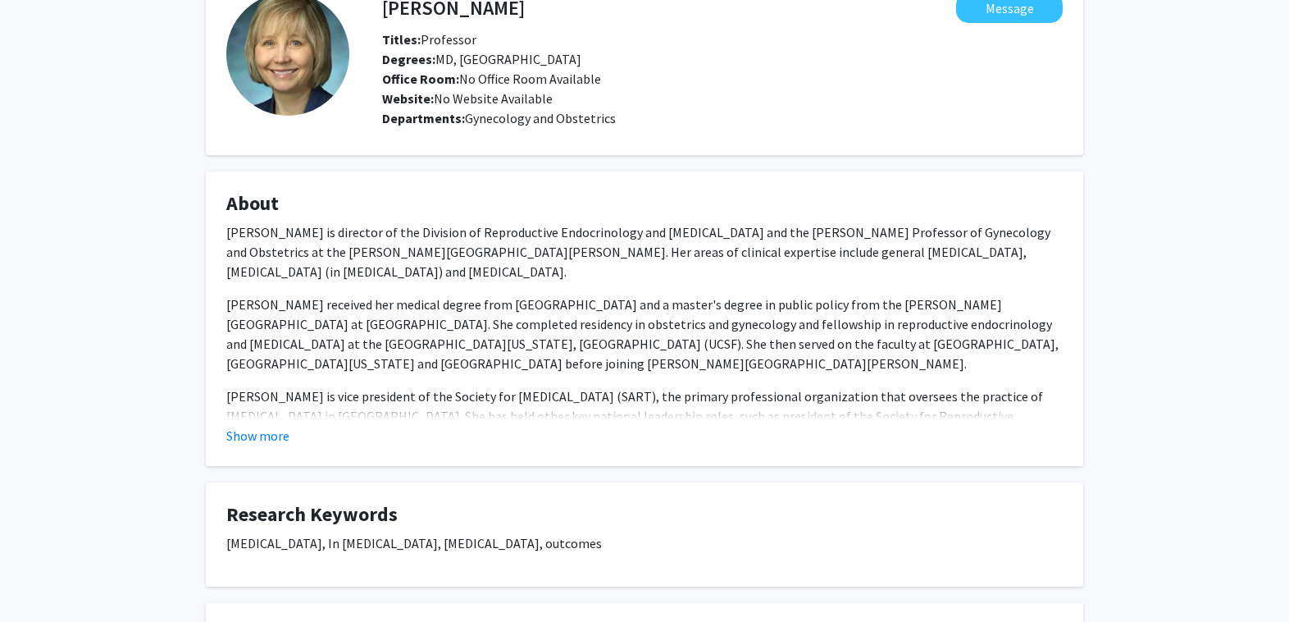
scroll to position [246, 0]
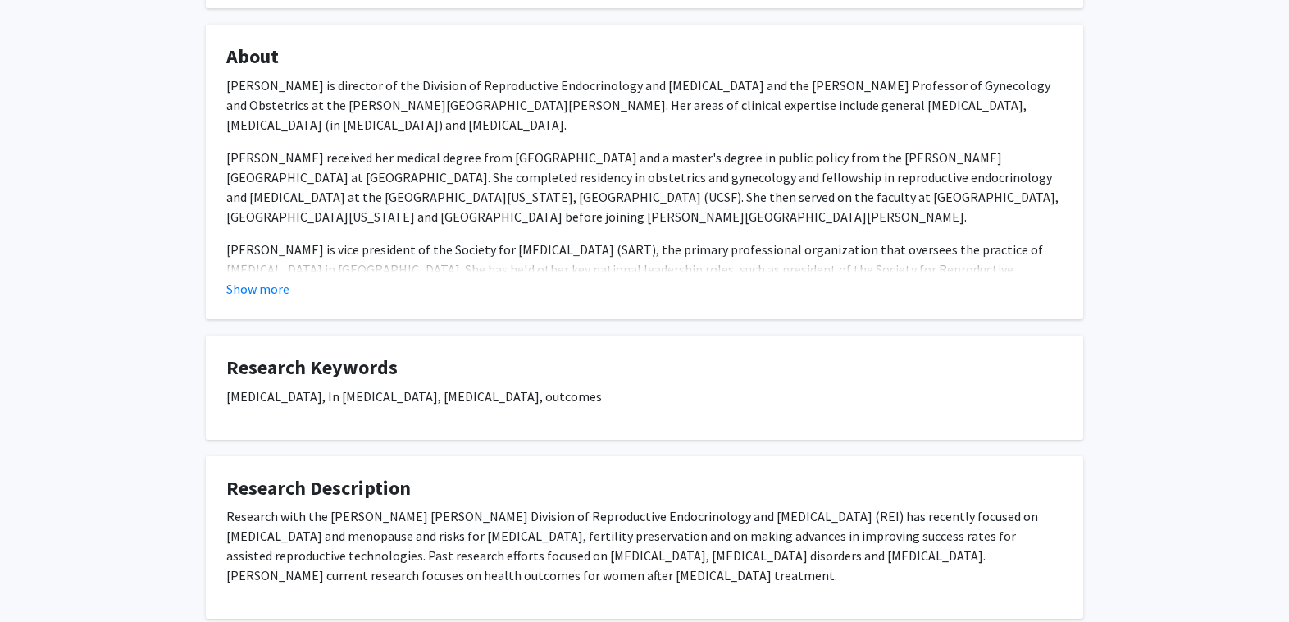
drag, startPoint x: 226, startPoint y: 400, endPoint x: 655, endPoint y: 412, distance: 429.1
click at [655, 412] on div "assisted reproductive technology, In vitro fertilization, infertility, outcomes" at bounding box center [644, 402] width 836 height 33
copy p "assisted reproductive technology, In vitro fertilization, infertility, outcomes"
click at [1183, 55] on div "Valerie Baker Message Titles: Professor Degrees: MD, Harvard Medical School Off…" at bounding box center [644, 242] width 1289 height 859
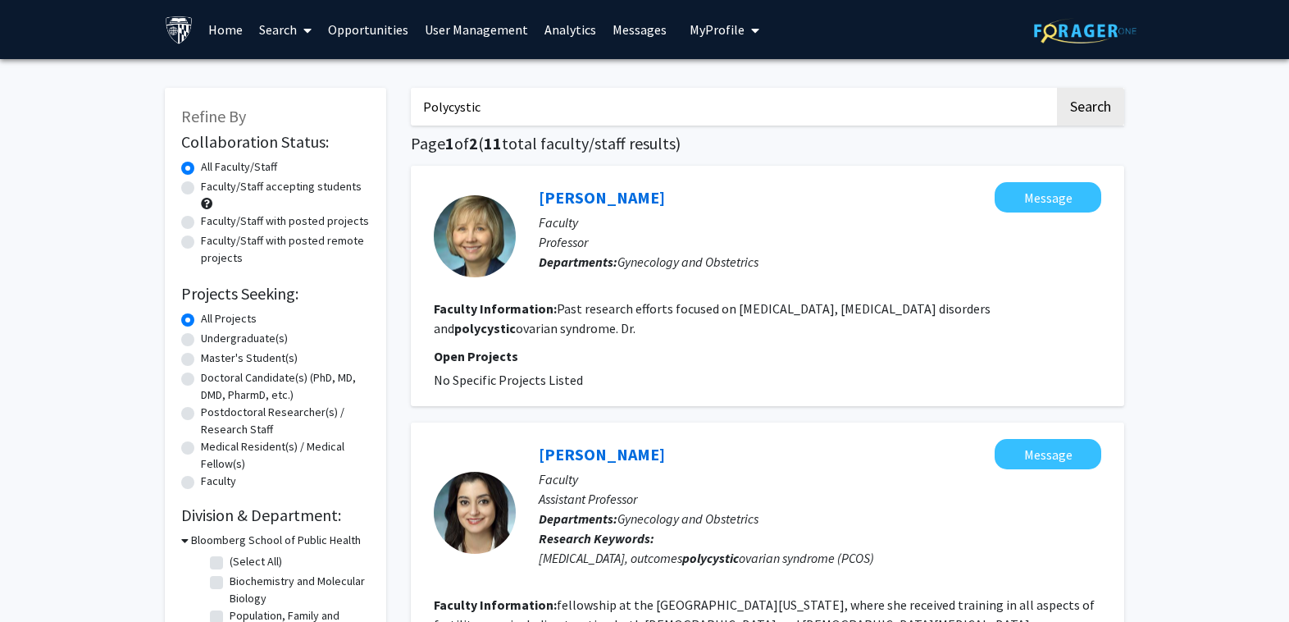
drag, startPoint x: 515, startPoint y: 116, endPoint x: 303, endPoint y: 93, distance: 212.7
type input "desmond"
click at [1057, 88] on button "Search" at bounding box center [1090, 107] width 67 height 38
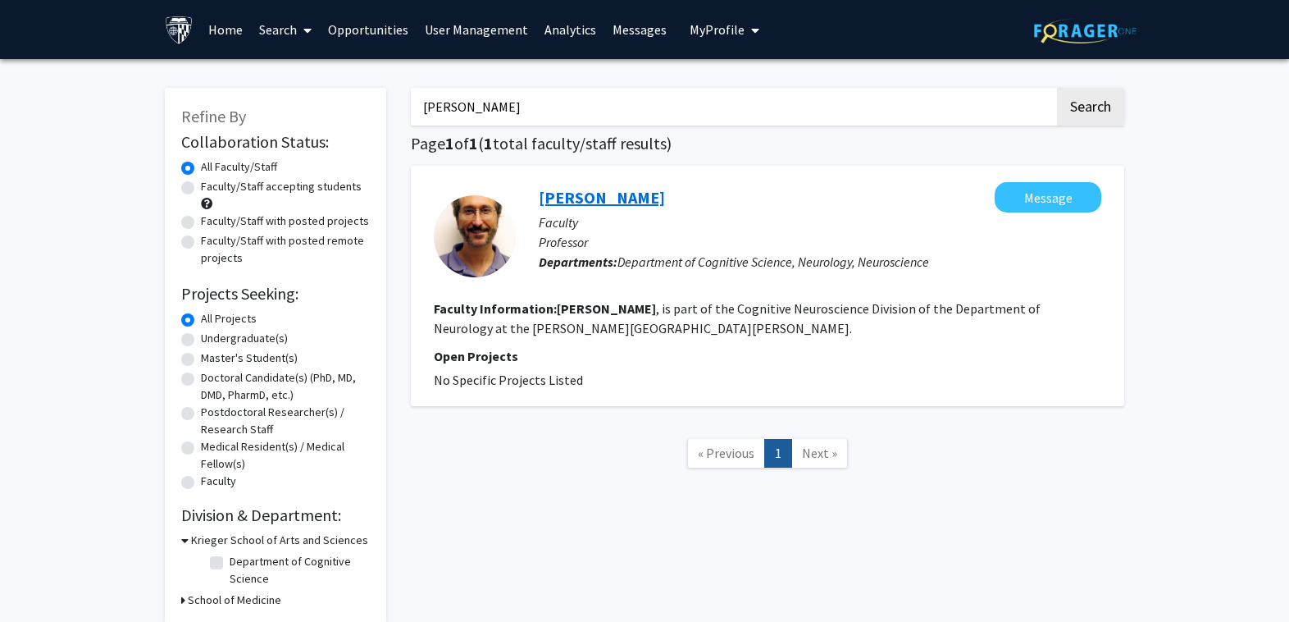
click at [574, 196] on link "John Desmond" at bounding box center [602, 197] width 126 height 21
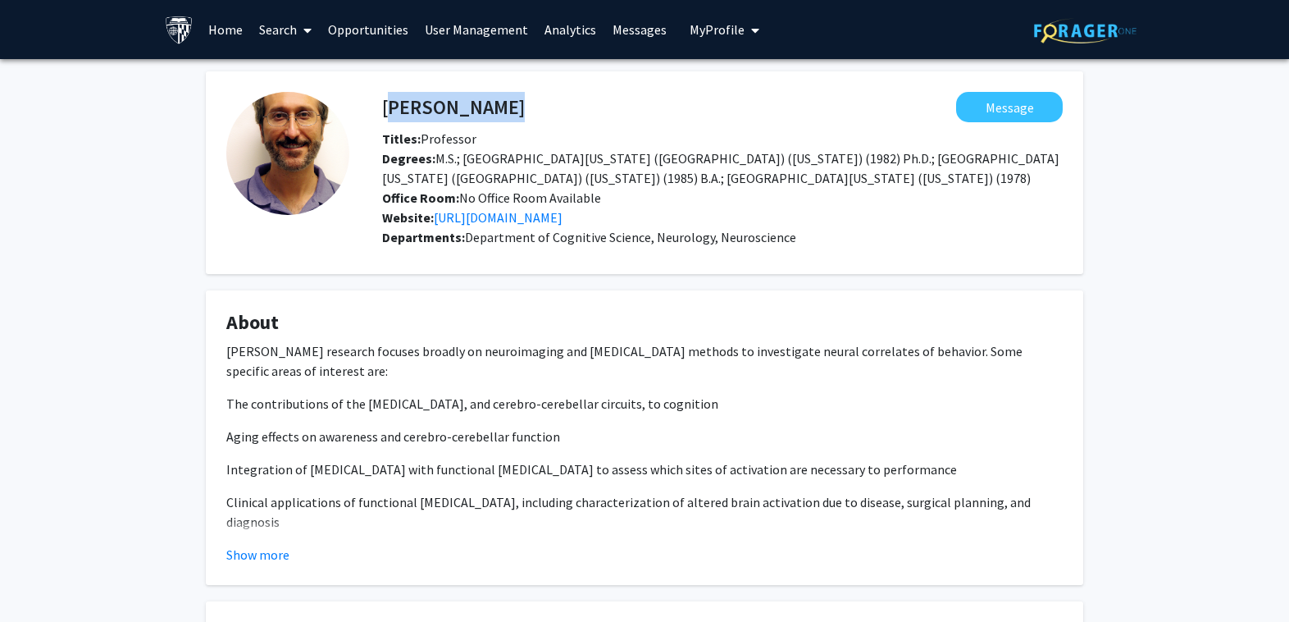
drag, startPoint x: 386, startPoint y: 107, endPoint x: 508, endPoint y: 97, distance: 121.8
click at [508, 97] on h4 "John Desmond" at bounding box center [453, 107] width 143 height 30
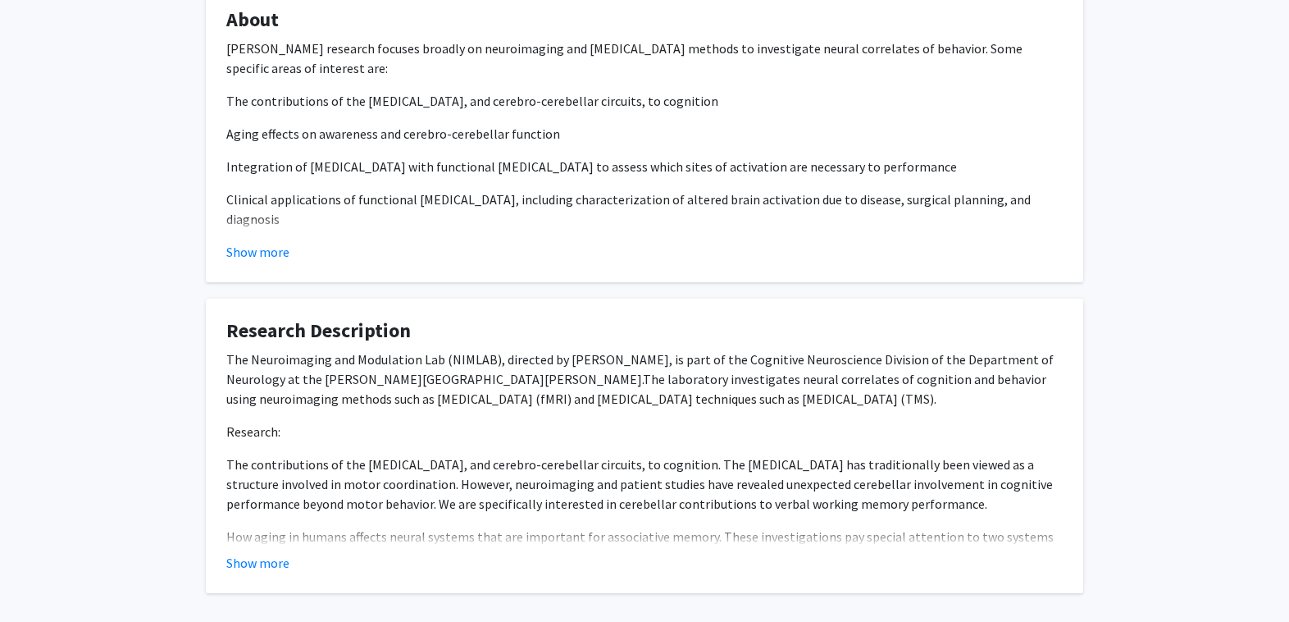
scroll to position [376, 0]
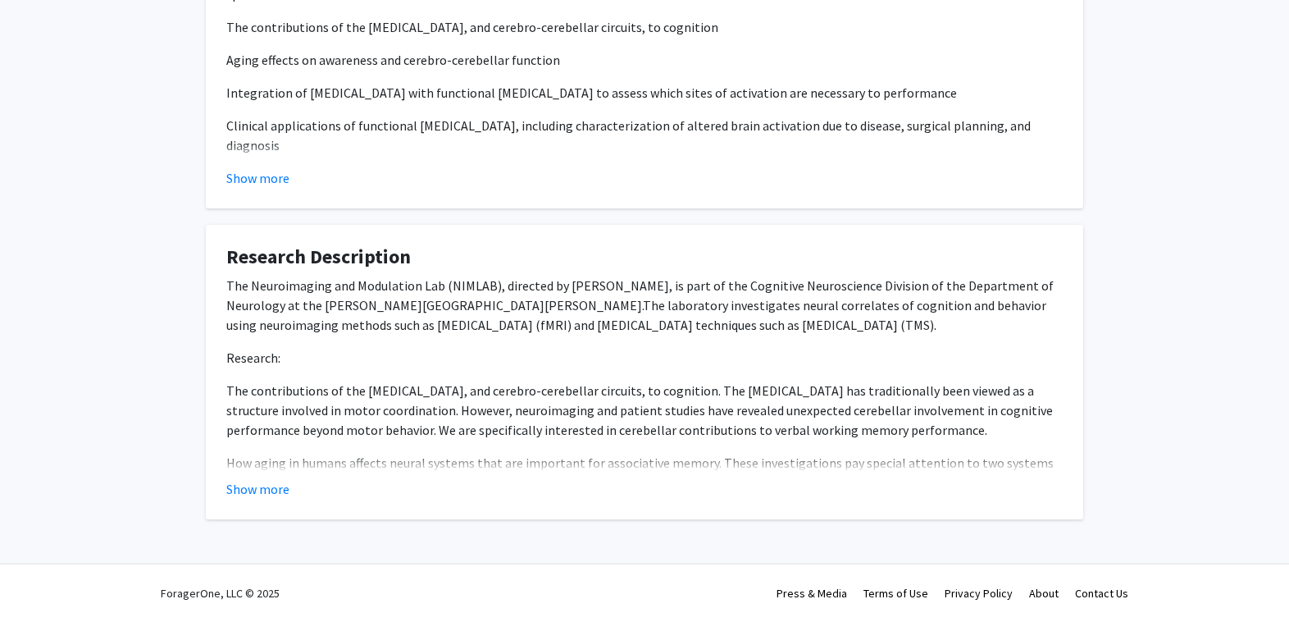
drag, startPoint x: 656, startPoint y: 307, endPoint x: 648, endPoint y: 348, distance: 41.8
click at [648, 335] on p "The Neuroimaging and Modulation Lab (NIMLAB), directed by Dr. John E. Desmond, …" at bounding box center [644, 305] width 836 height 59
copy span "nvestigates neural correlates of cognition and behavior using neuroimaging meth…"
